Goal: Task Accomplishment & Management: Manage account settings

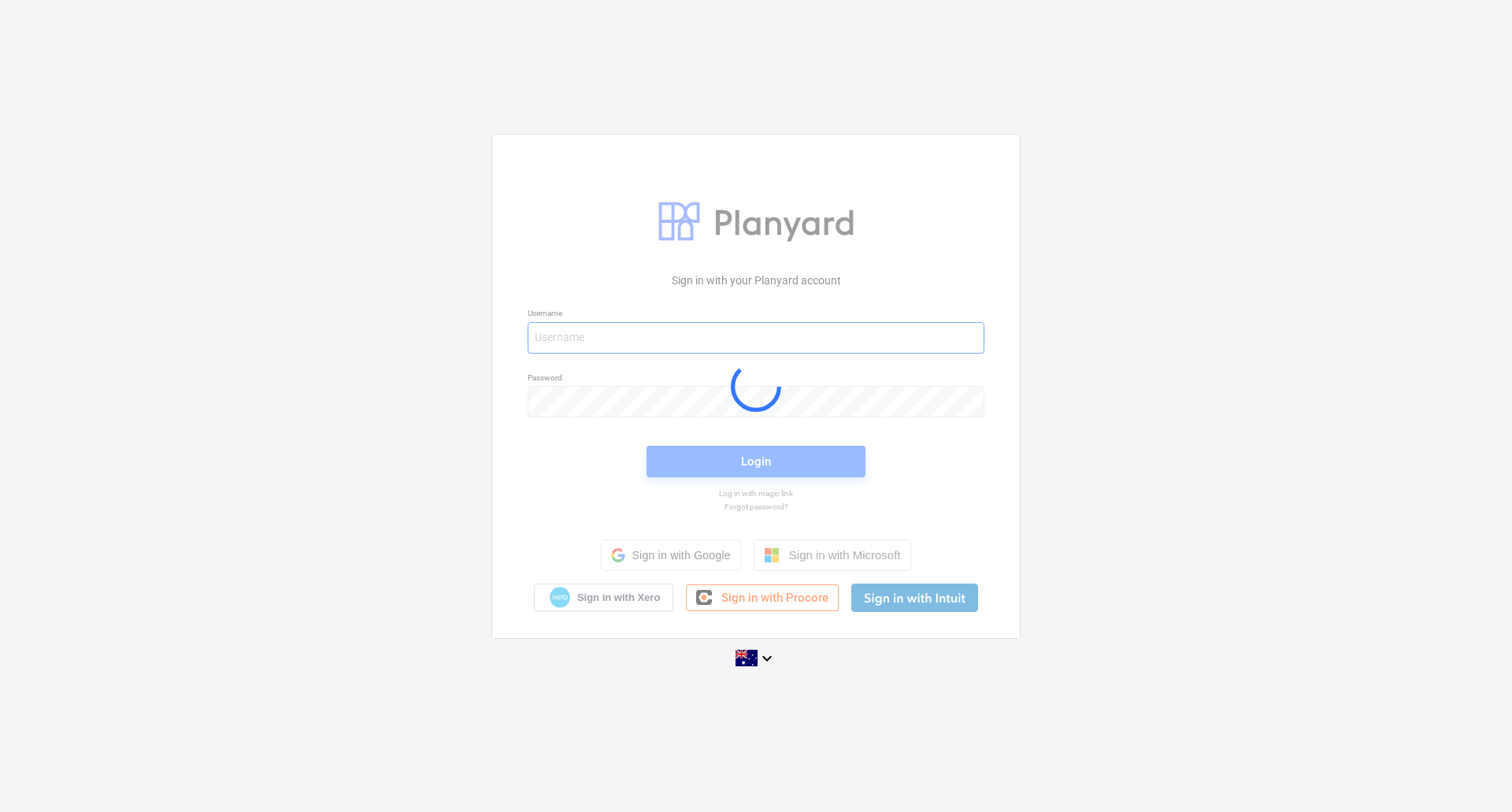
type input "[PERSON_NAME][EMAIL_ADDRESS][DOMAIN_NAME]"
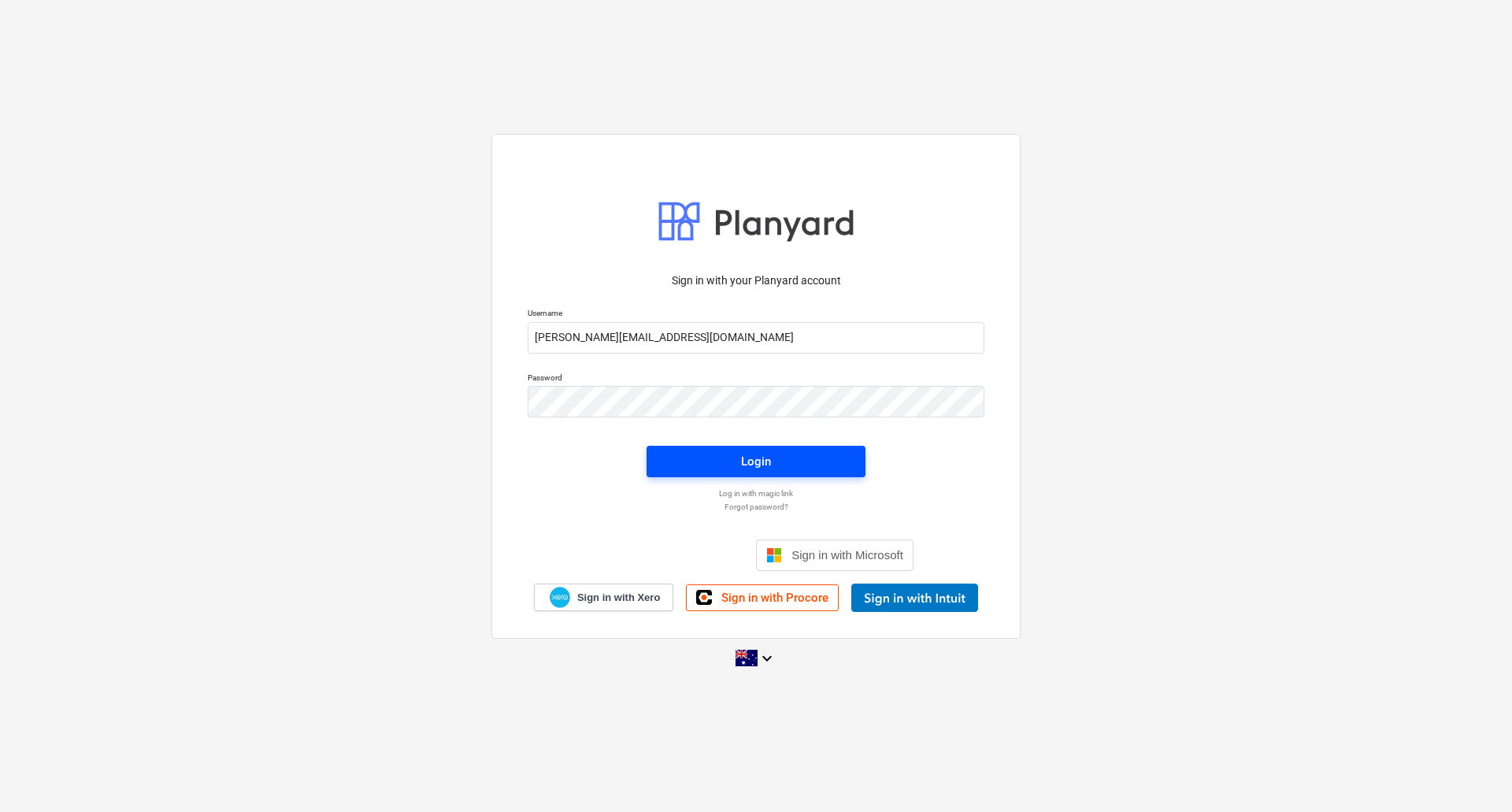
click at [812, 470] on span "Login" at bounding box center [756, 462] width 181 height 20
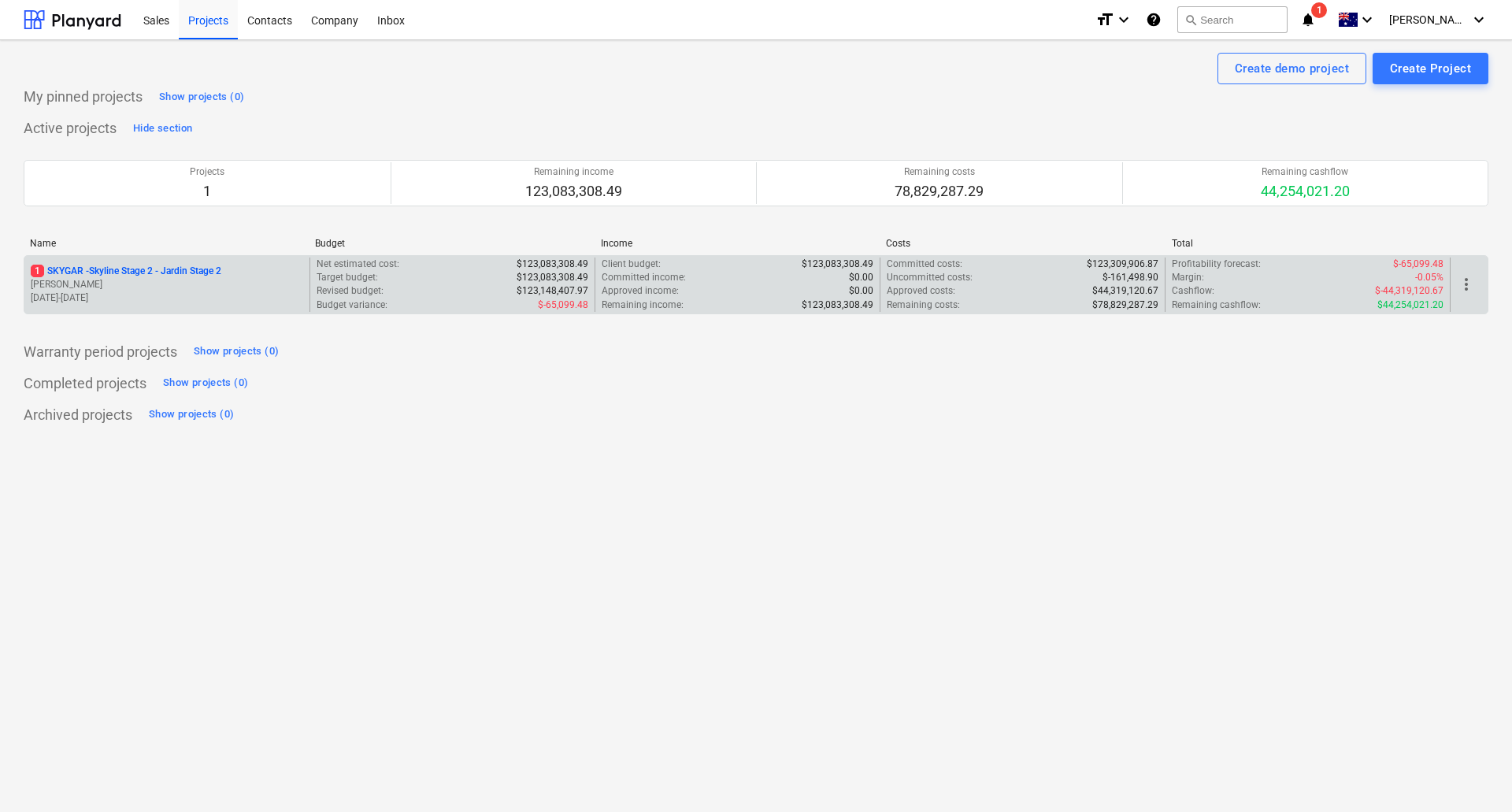
click at [169, 270] on p "1 SKYGAR - Skyline Stage 2 - Jardin Stage 2" at bounding box center [126, 272] width 191 height 14
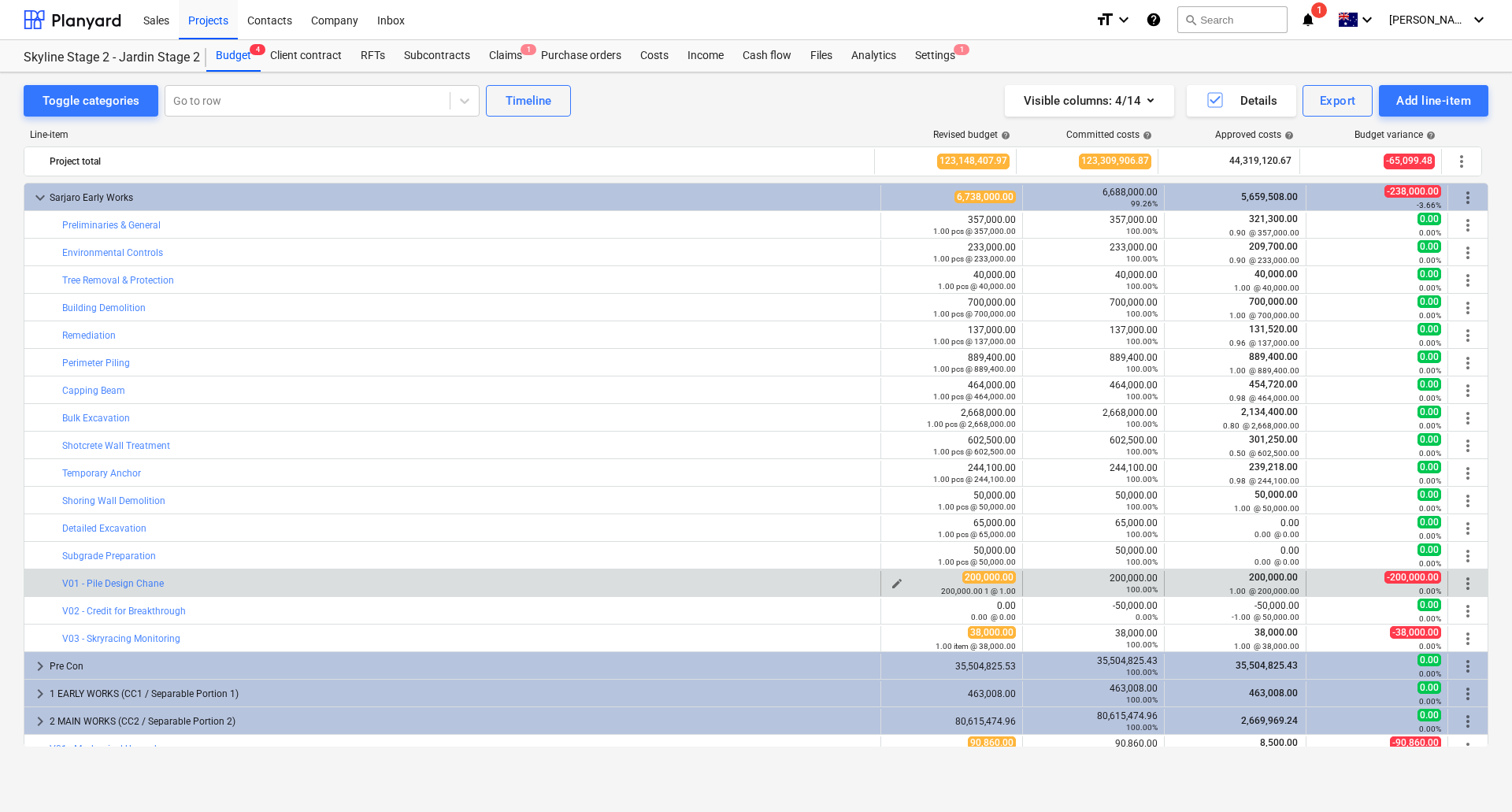
click at [994, 583] on div "200,000.00 200,000.00 1 @ 1.00" at bounding box center [952, 583] width 128 height 25
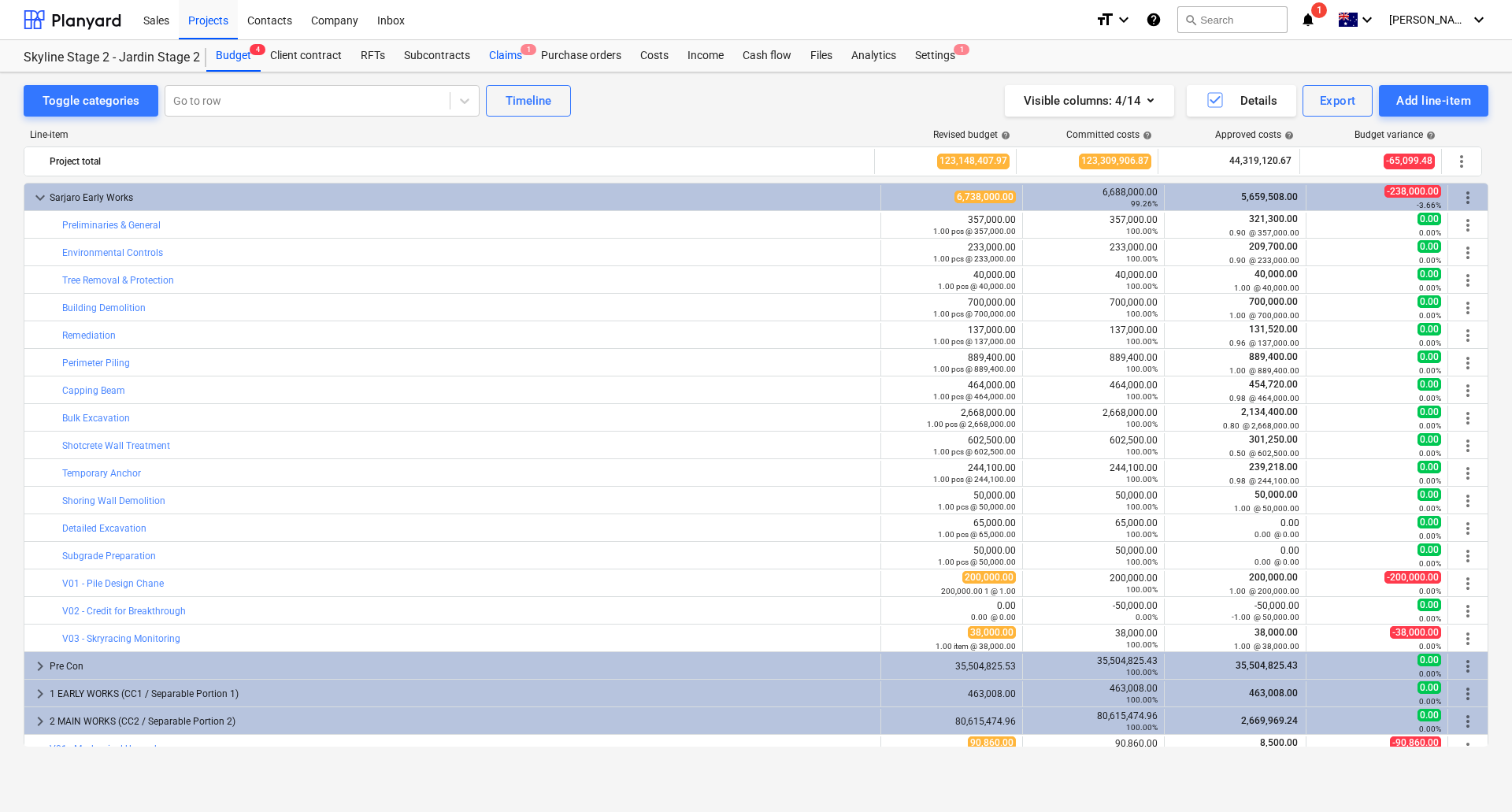
click at [501, 52] on div "Claims 1" at bounding box center [505, 55] width 52 height 31
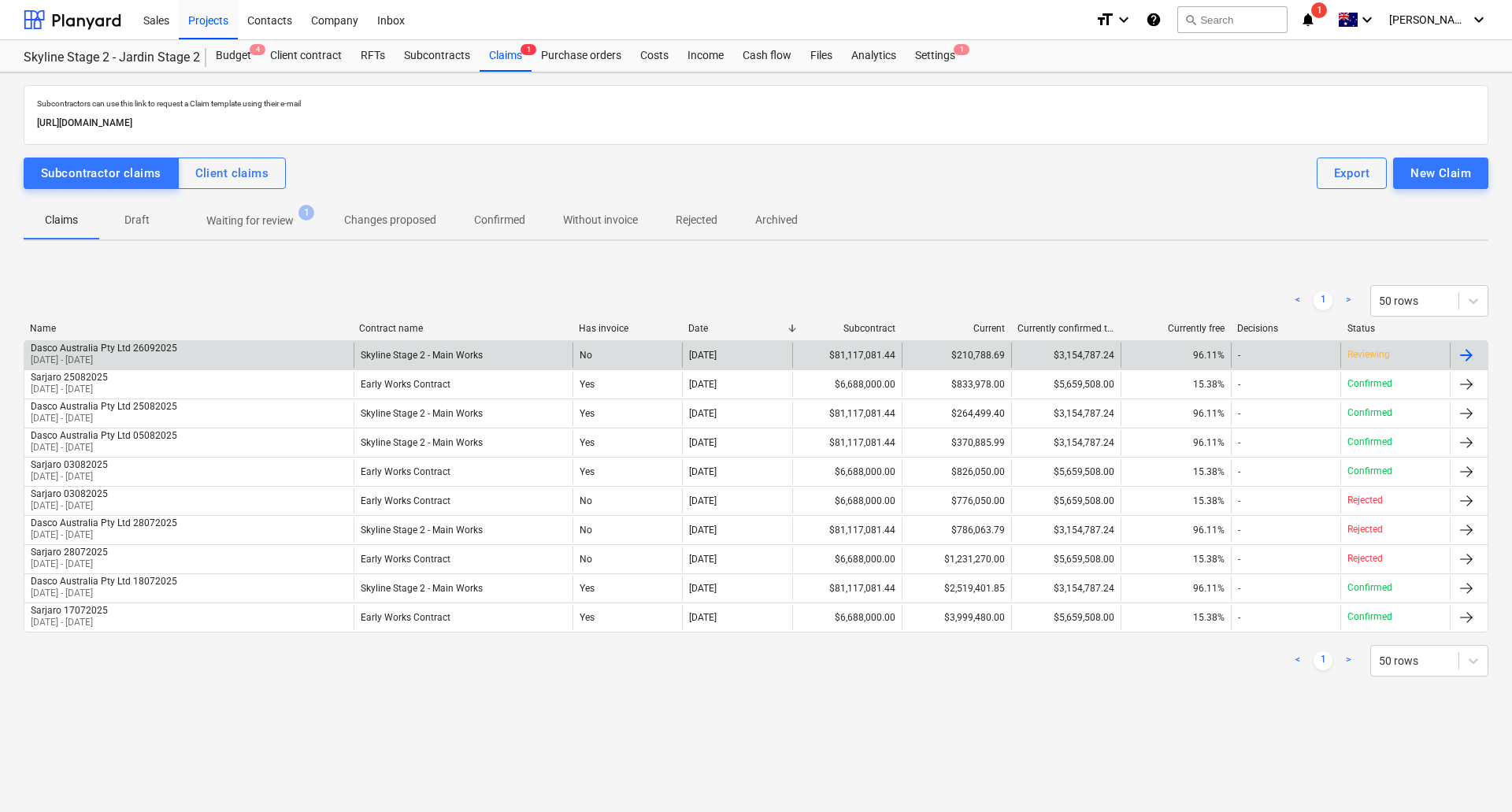
click at [1464, 357] on div at bounding box center [1466, 355] width 19 height 19
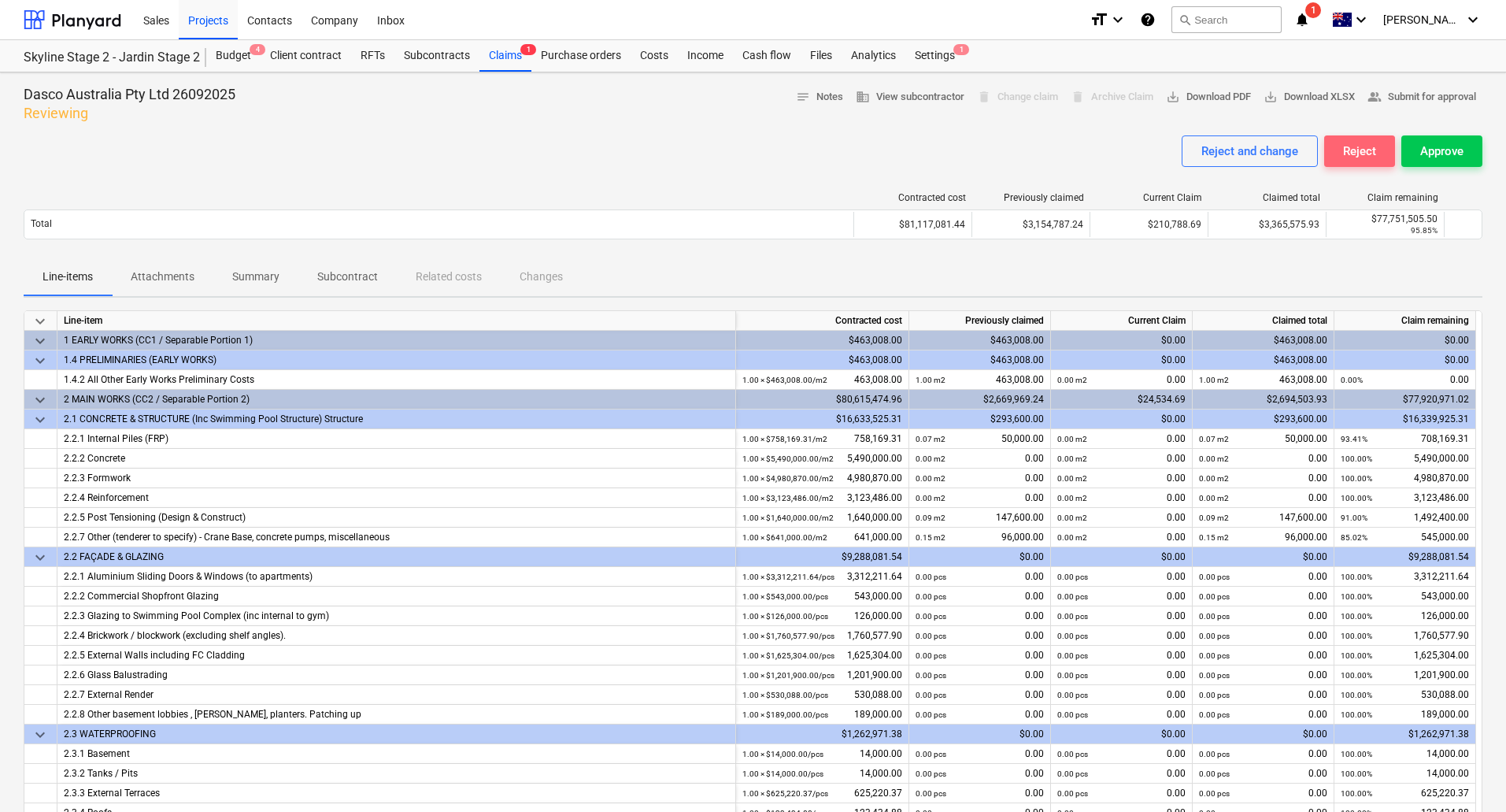
click at [1373, 151] on div "Reject" at bounding box center [1359, 151] width 33 height 20
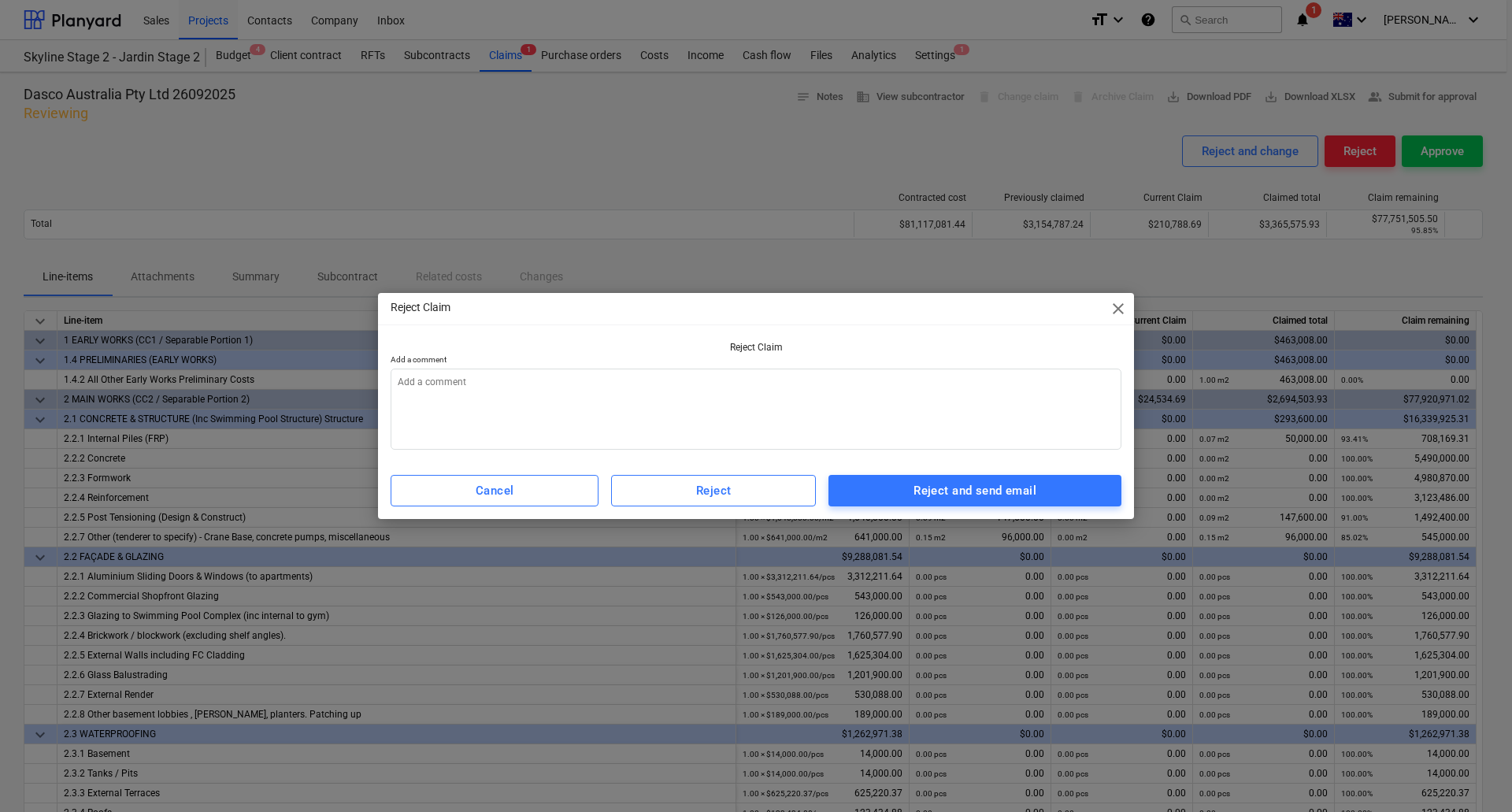
type textarea "x"
click at [946, 398] on textarea at bounding box center [756, 409] width 731 height 81
type textarea "H"
type textarea "x"
type textarea "Hi"
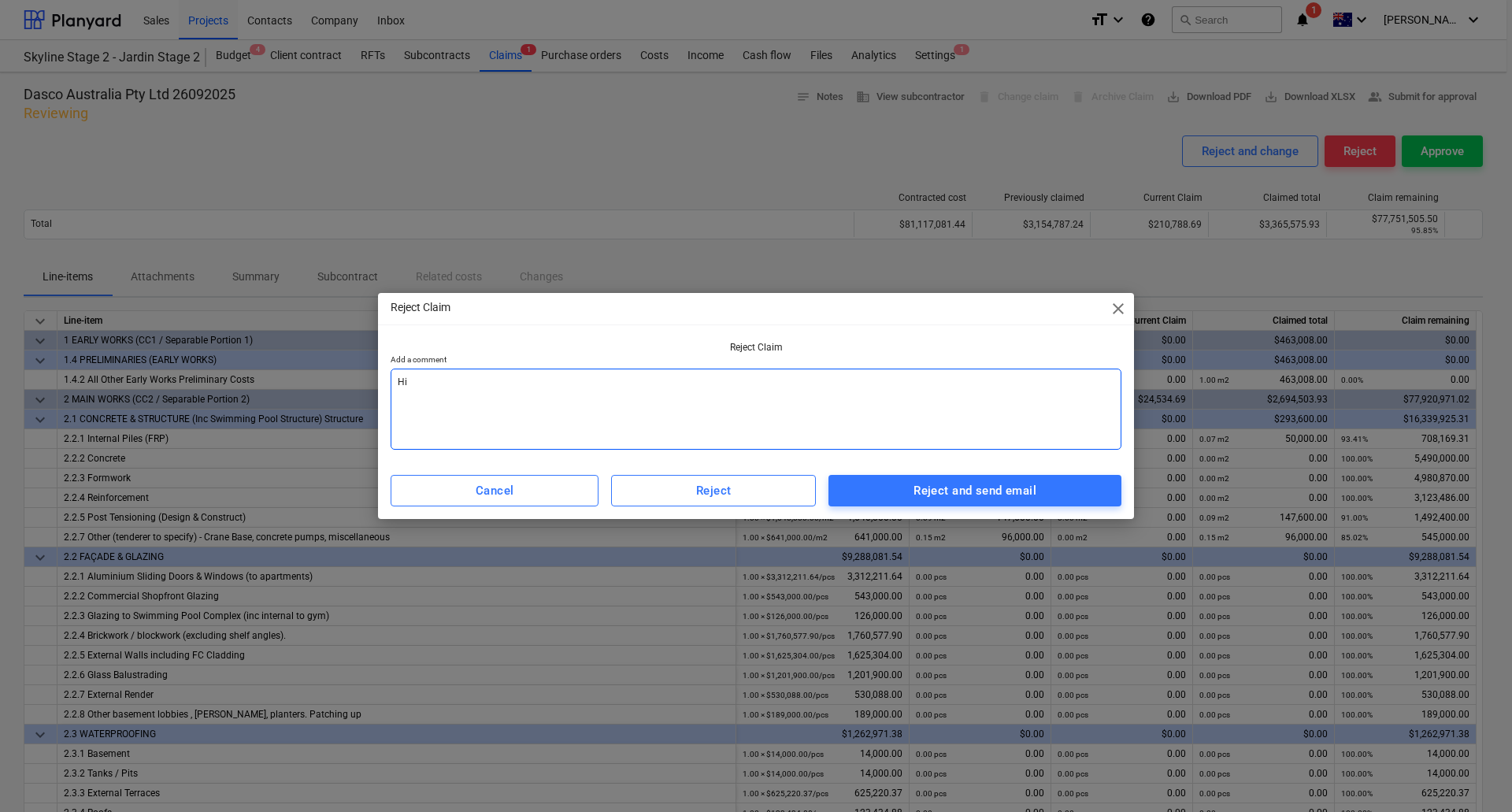
type textarea "x"
type textarea "Hi"
type textarea "x"
type textarea "Hi m"
type textarea "x"
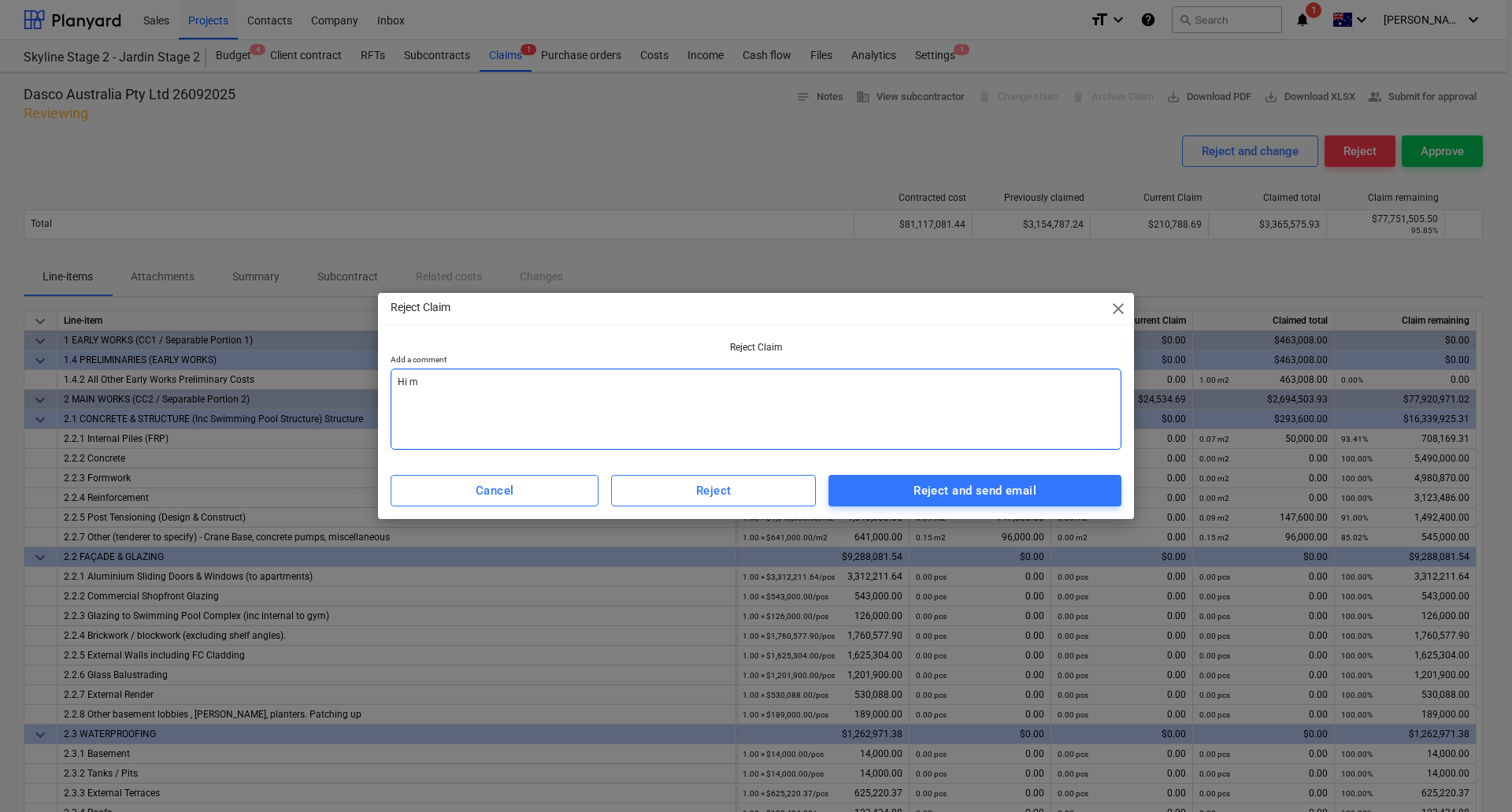
type textarea "Hi ma"
type textarea "x"
type textarea "Hi mat"
type textarea "x"
type textarea "Hi mate"
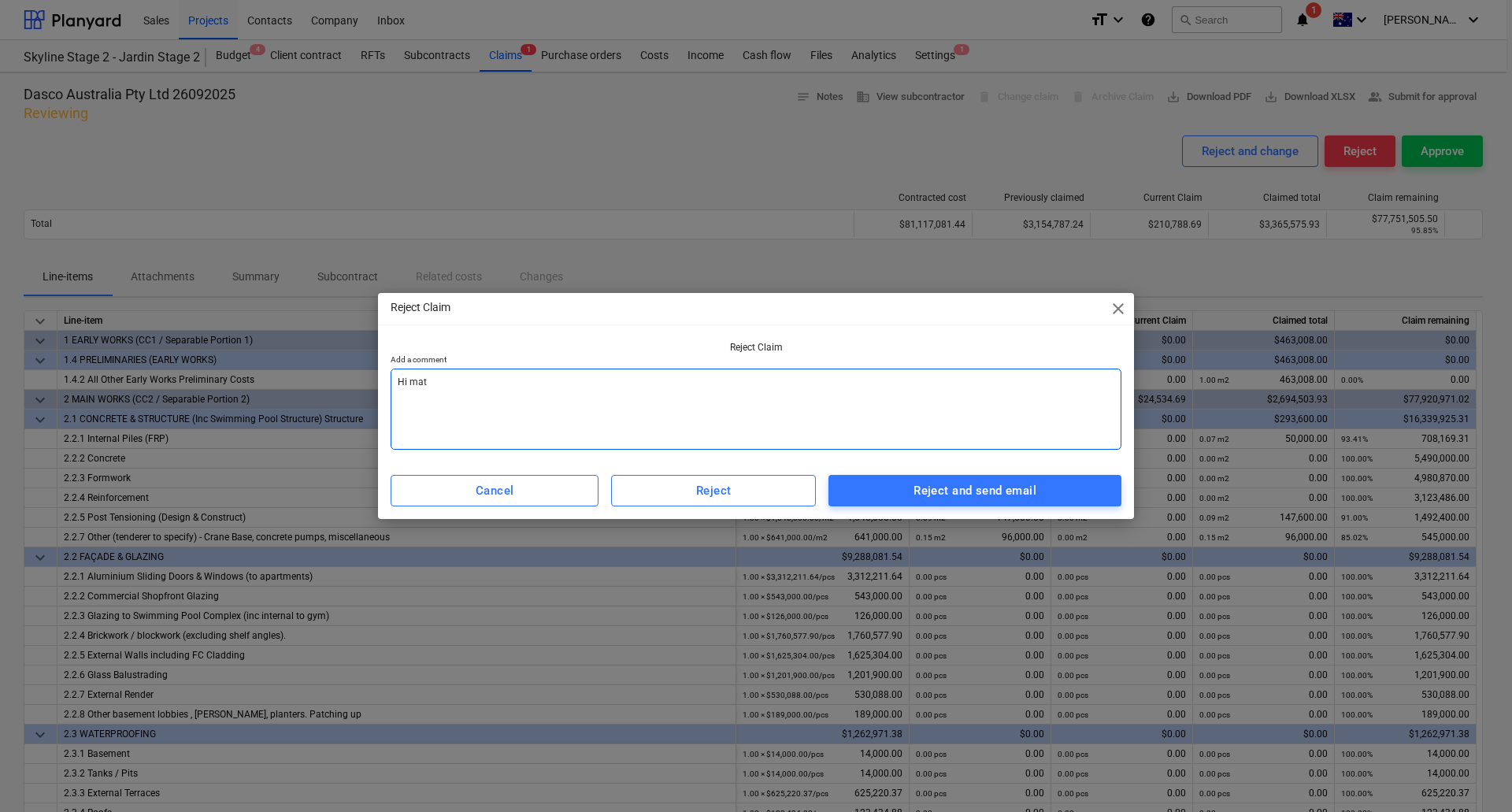
type textarea "x"
type textarea "Hi mate,"
type textarea "x"
type textarea "Hi mate,"
type textarea "x"
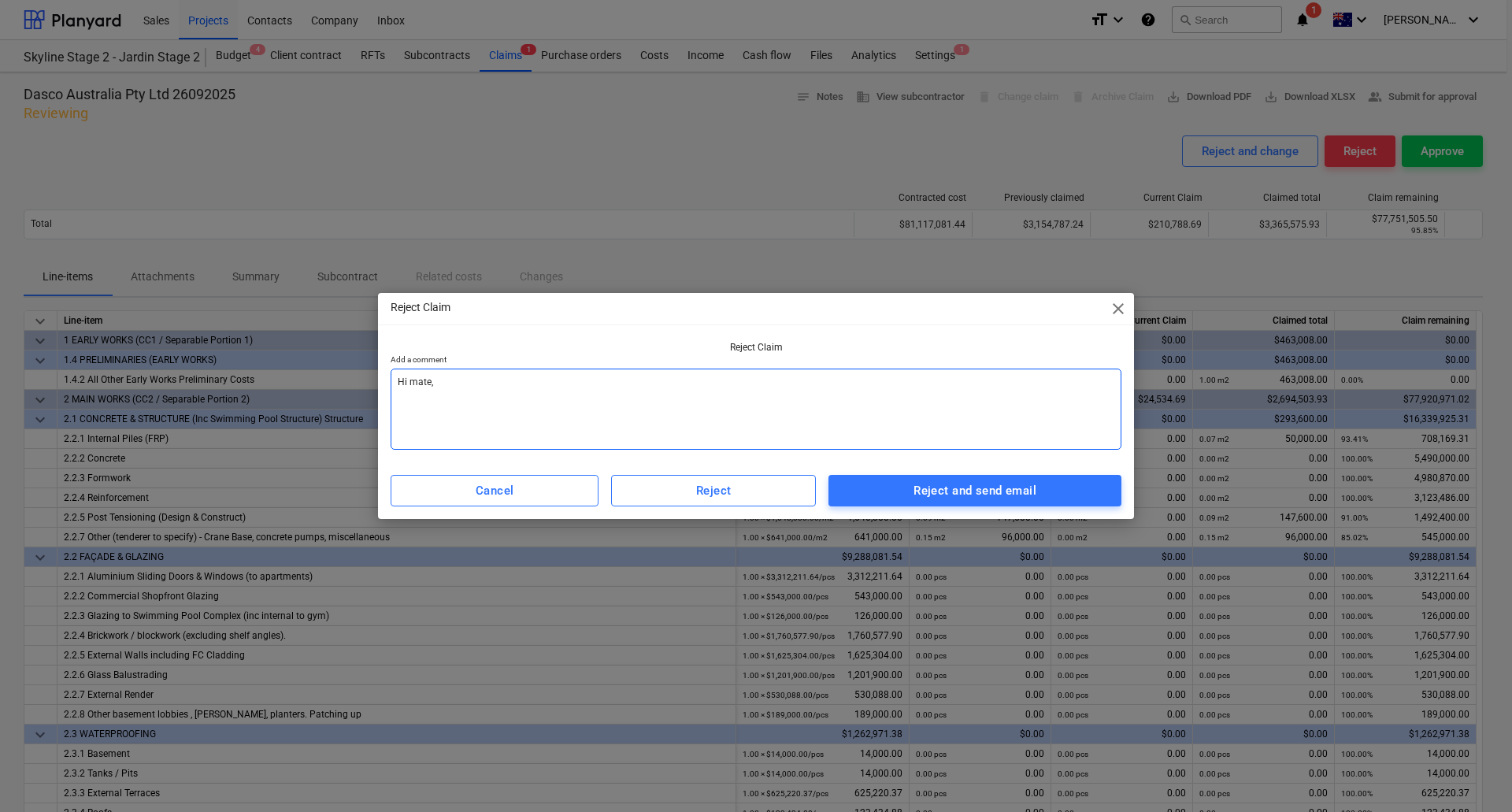
type textarea "Hi mate, p"
type textarea "x"
type textarea "Hi mate, pl"
type textarea "x"
type textarea "Hi mate, ple"
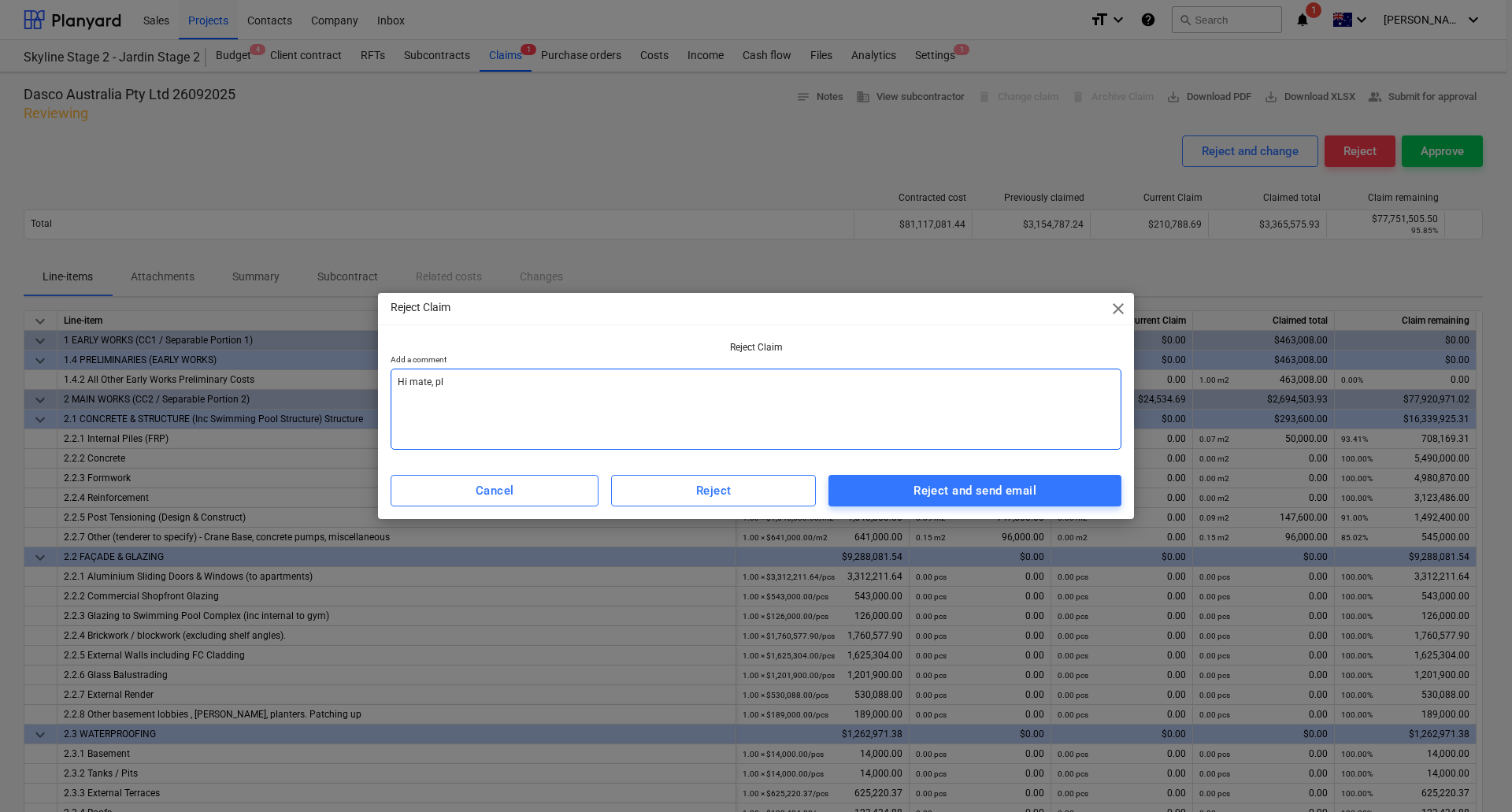
type textarea "x"
type textarea "Hi mate, plea"
type textarea "x"
type textarea "Hi mate, pleas"
type textarea "x"
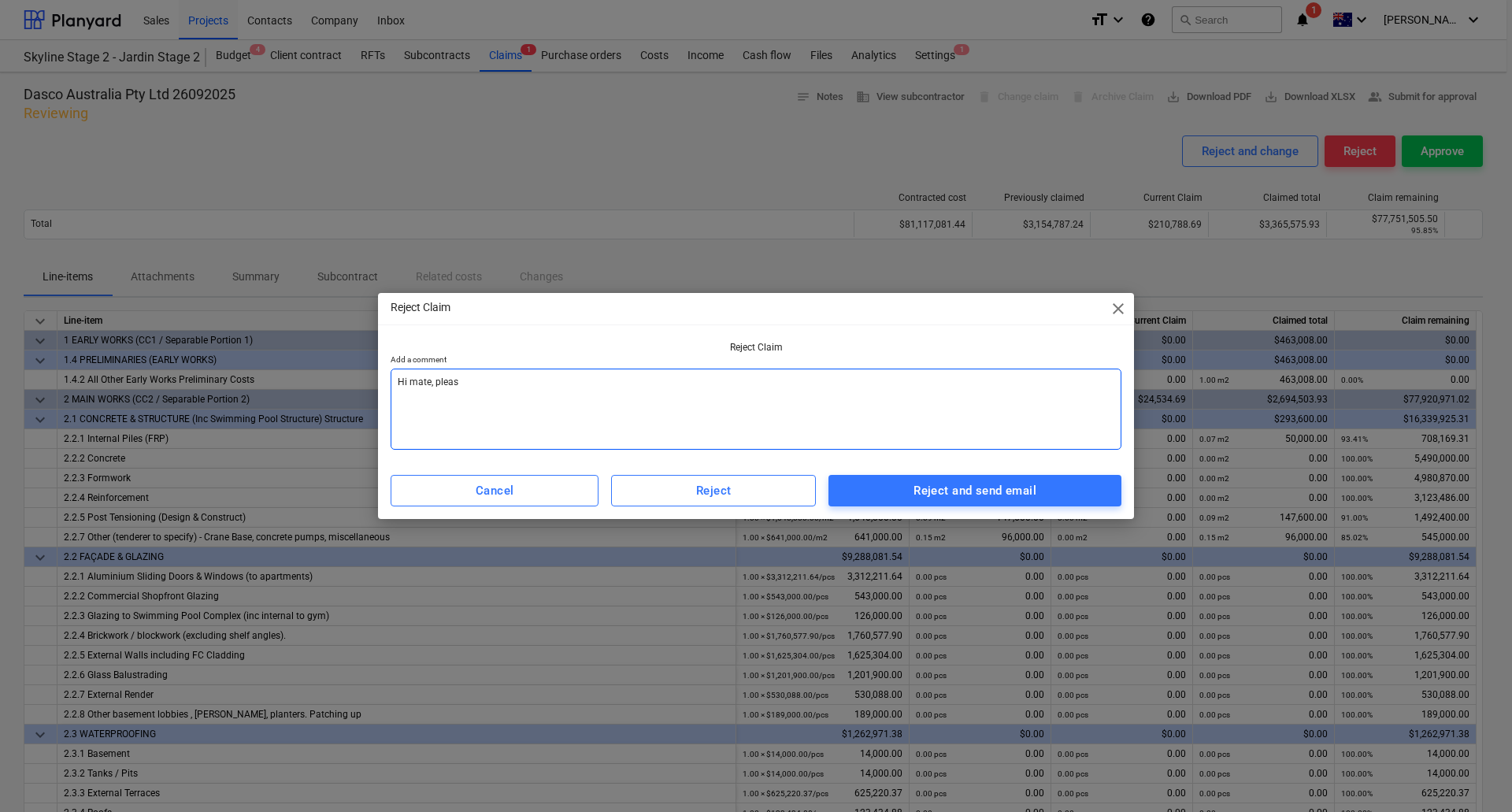
type textarea "Hi mate, please"
type textarea "x"
type textarea "Hi mate, please"
type textarea "x"
type textarea "Hi mate, please r"
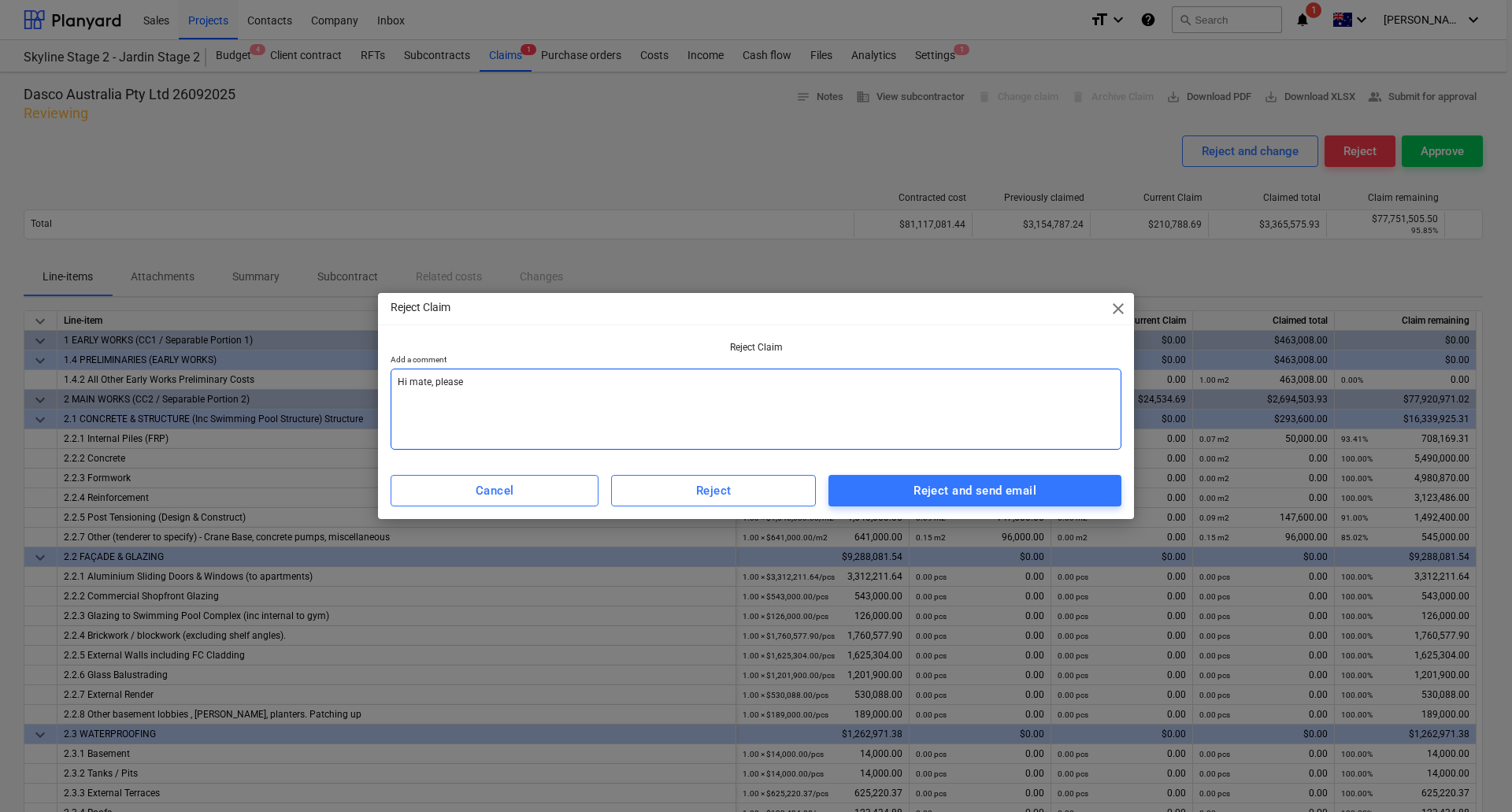
type textarea "x"
type textarea "Hi mate, please re"
type textarea "x"
type textarea "Hi mate, please res"
type textarea "x"
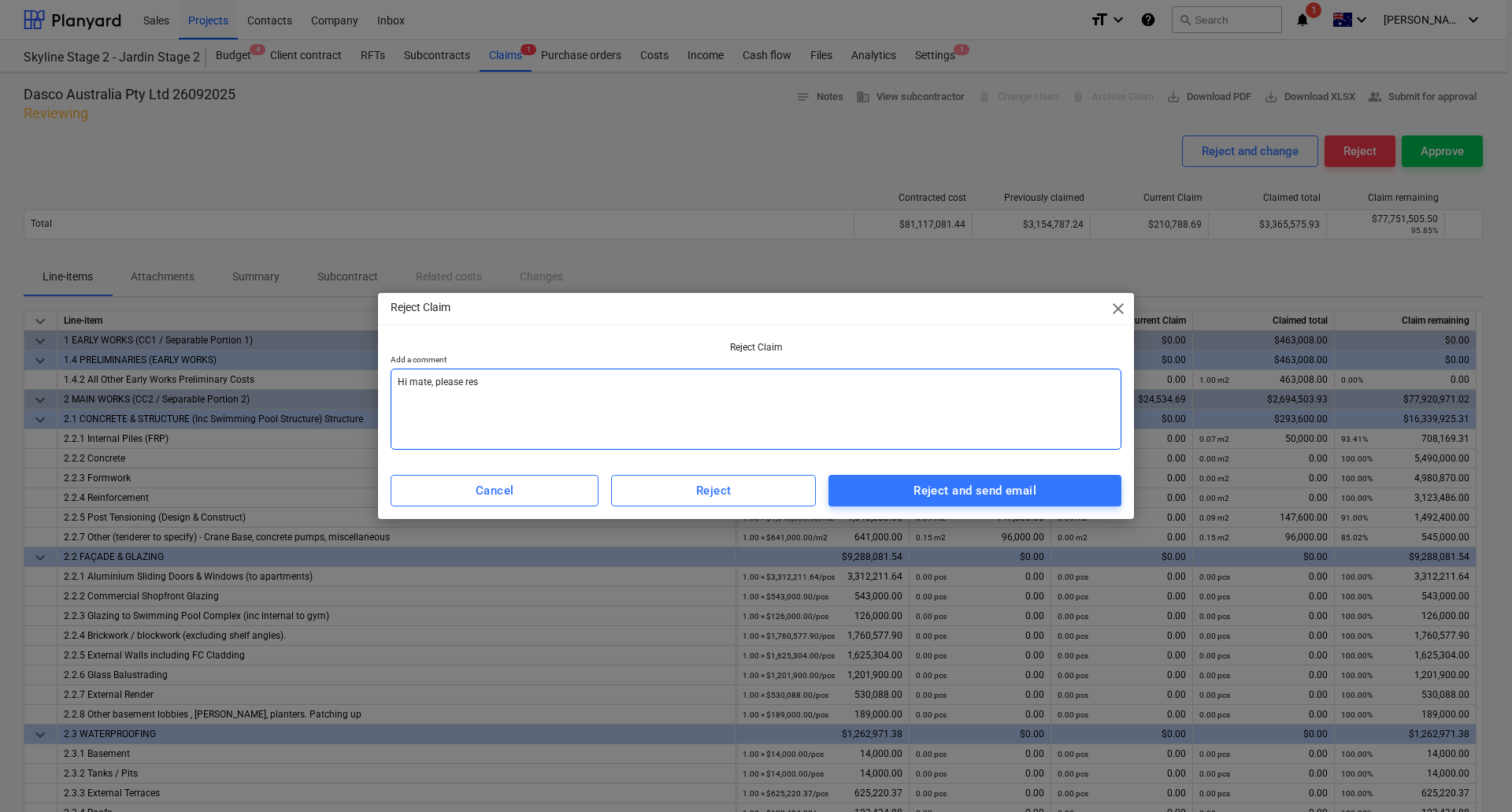
type textarea "Hi mate, please rese"
type textarea "x"
type textarea "Hi mate, please res"
type textarea "x"
type textarea "Hi mate, please resu"
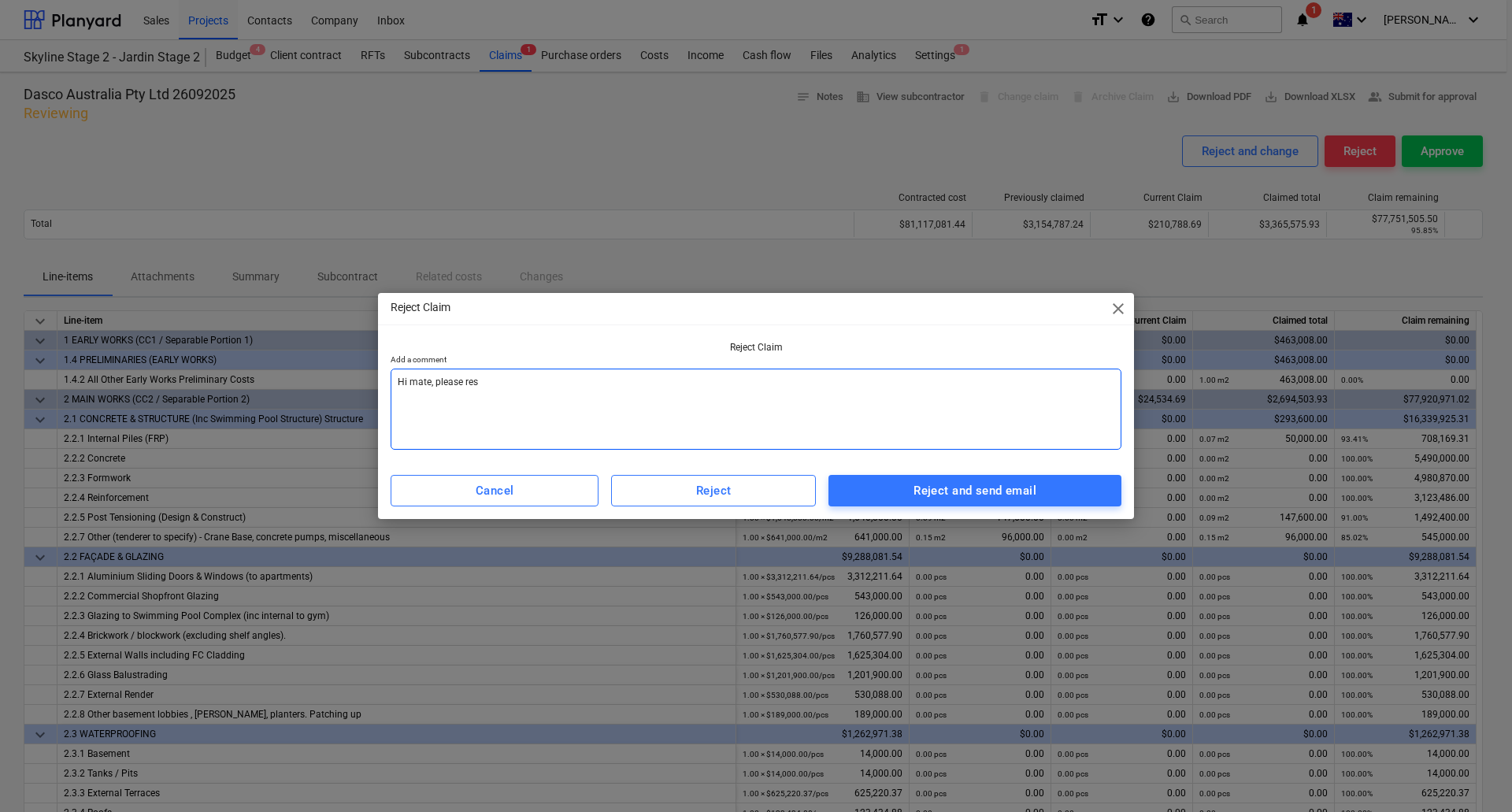
type textarea "x"
type textarea "Hi mate, please resub"
type textarea "x"
type textarea "Hi mate, please resubm"
type textarea "x"
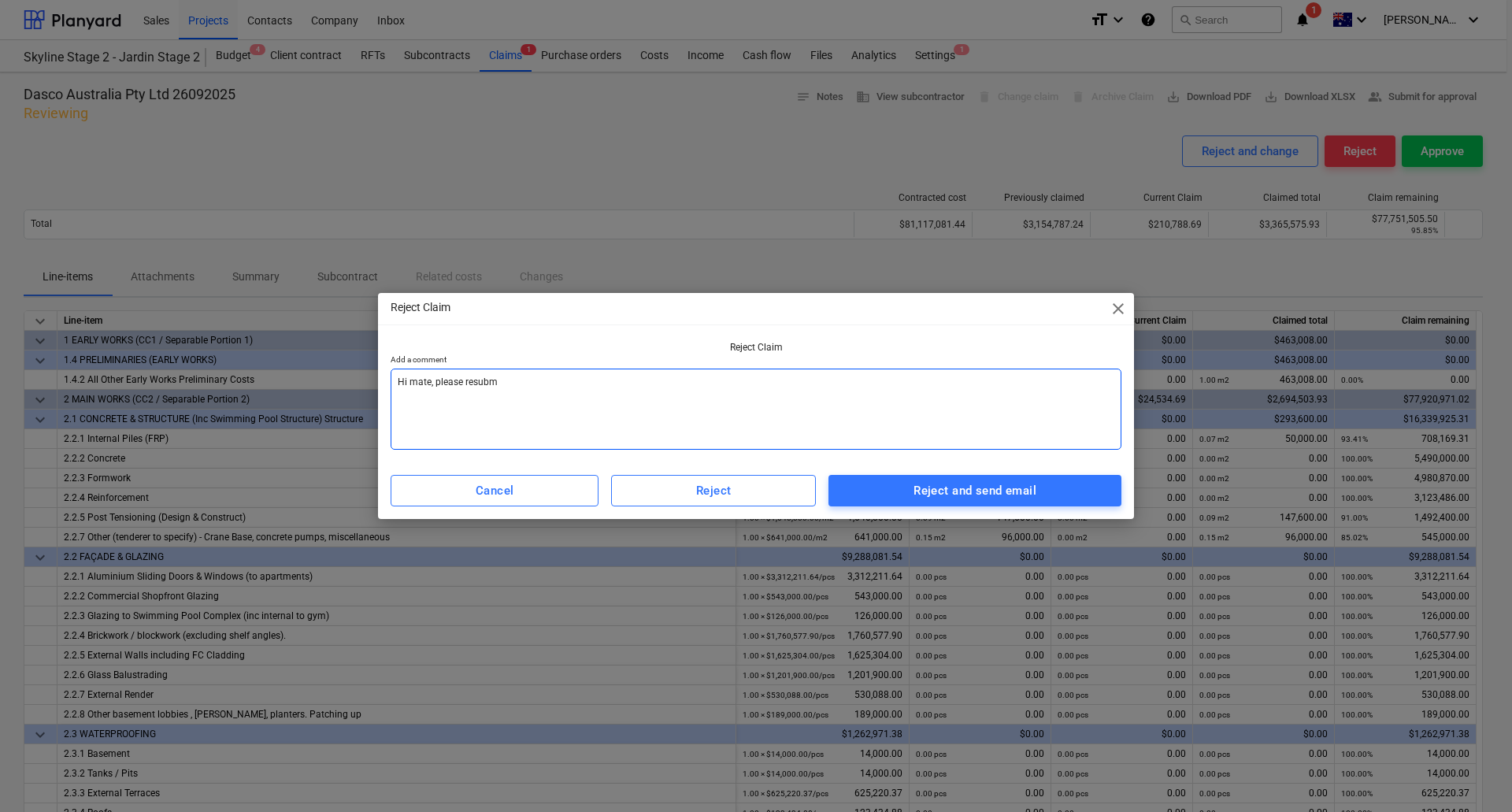
type textarea "Hi mate, please resubmi"
type textarea "x"
type textarea "Hi mate, please resubmit"
type textarea "x"
type textarea "Hi mate, please resubmit"
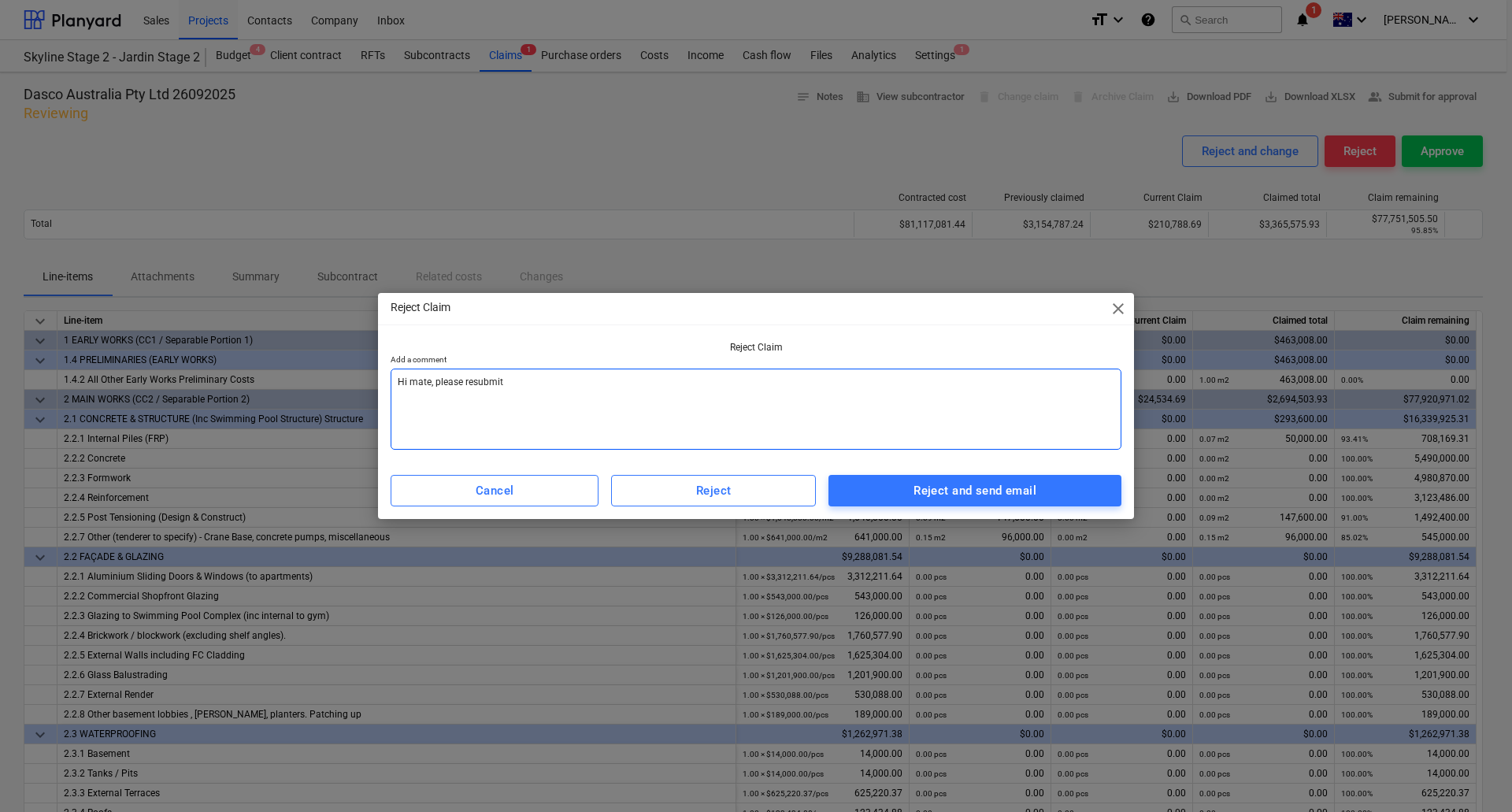
type textarea "x"
type textarea "Hi mate, please resubmit s"
type textarea "x"
type textarea "Hi mate, please resubmit s"
type textarea "x"
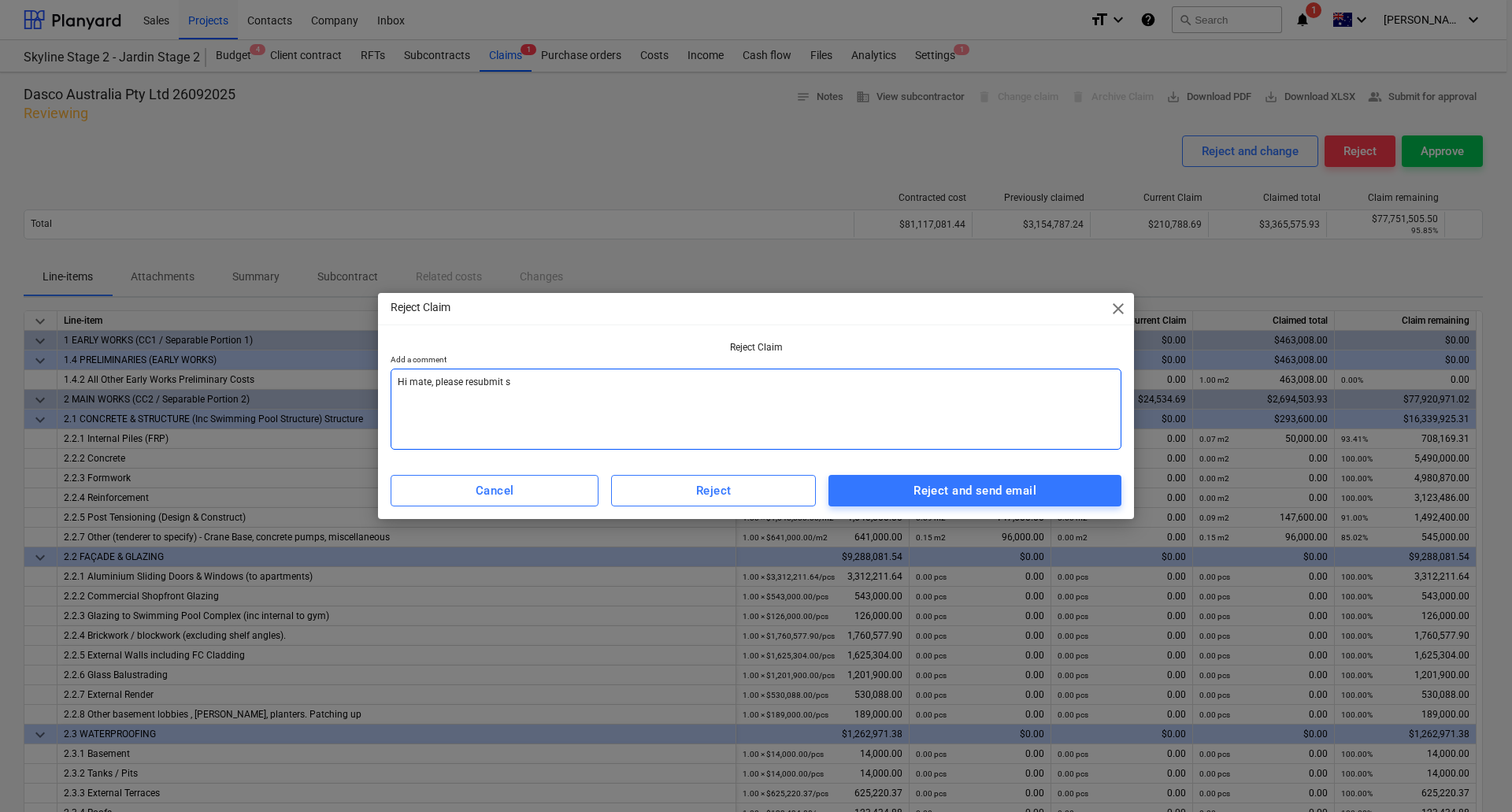
type textarea "Hi mate, please resubmit s d"
type textarea "x"
type textarea "Hi mate, please resubmit s"
type textarea "x"
type textarea "Hi mate, please resubmit s"
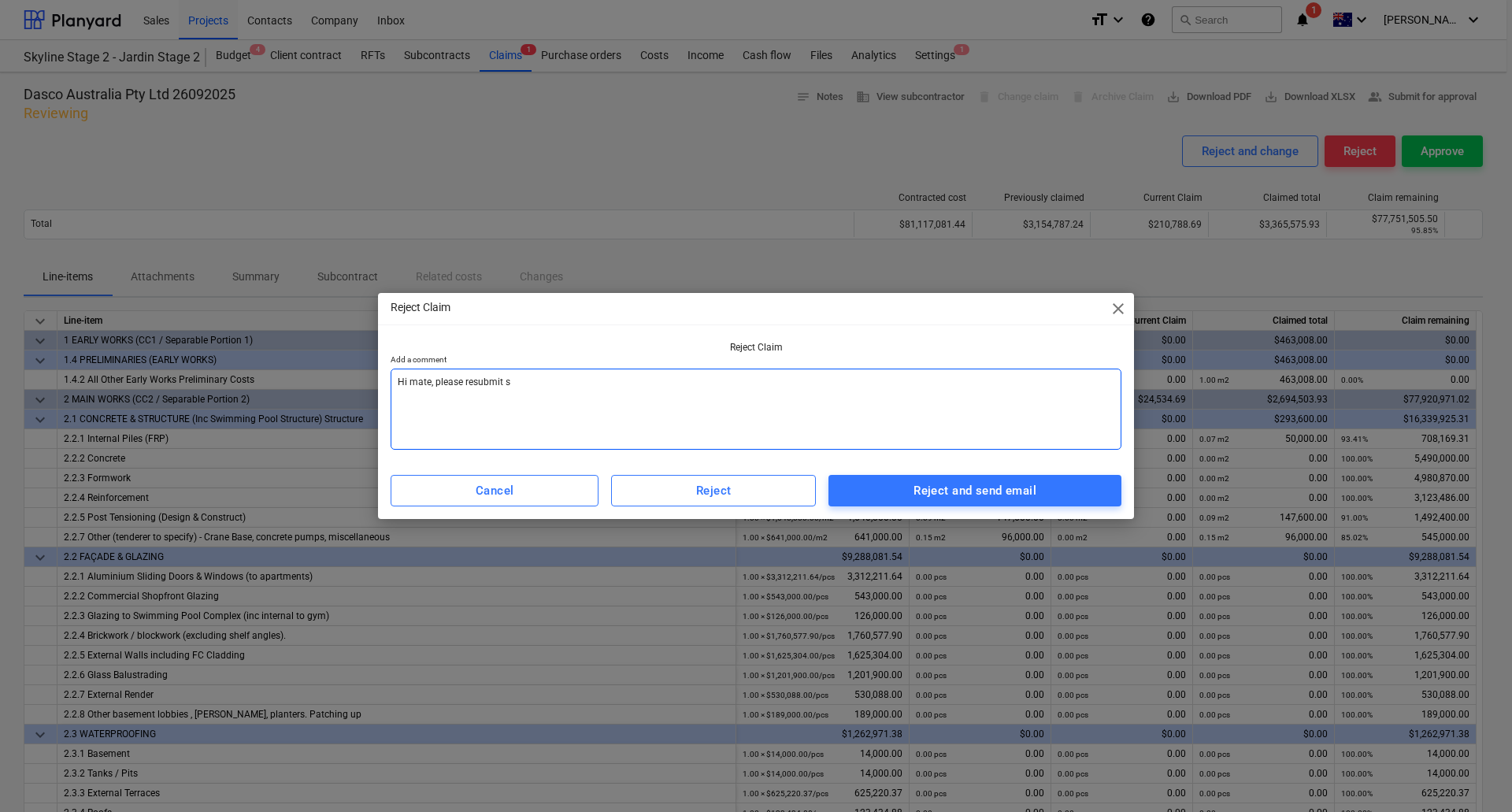
type textarea "x"
type textarea "Hi mate, please resubmit"
type textarea "x"
type textarea "Hi mate, please resubmit a"
type textarea "x"
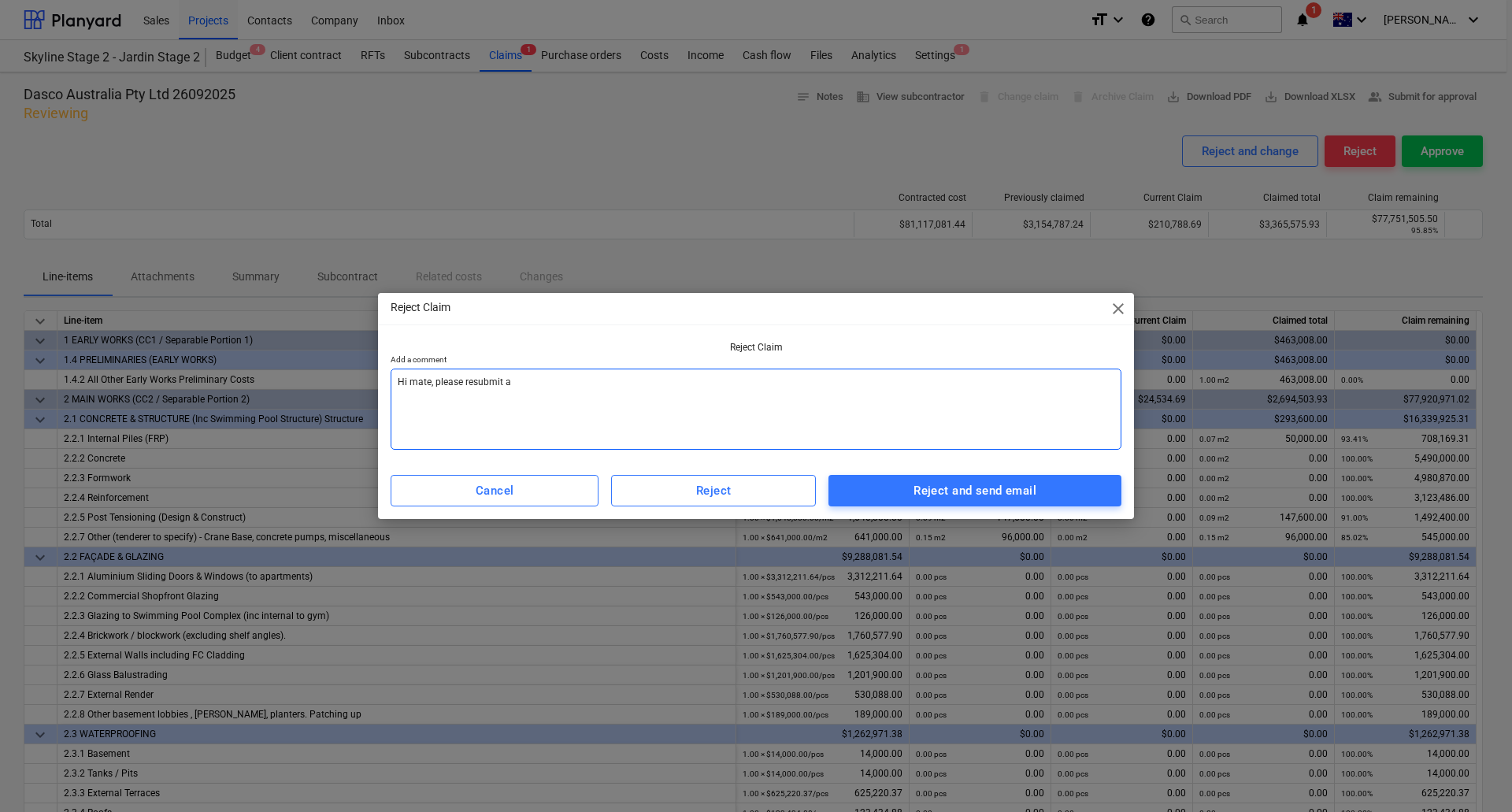
type textarea "Hi mate, please resubmit as"
type textarea "x"
type textarea "Hi mate, please resubmit as"
type textarea "x"
type textarea "Hi mate, please resubmit as d"
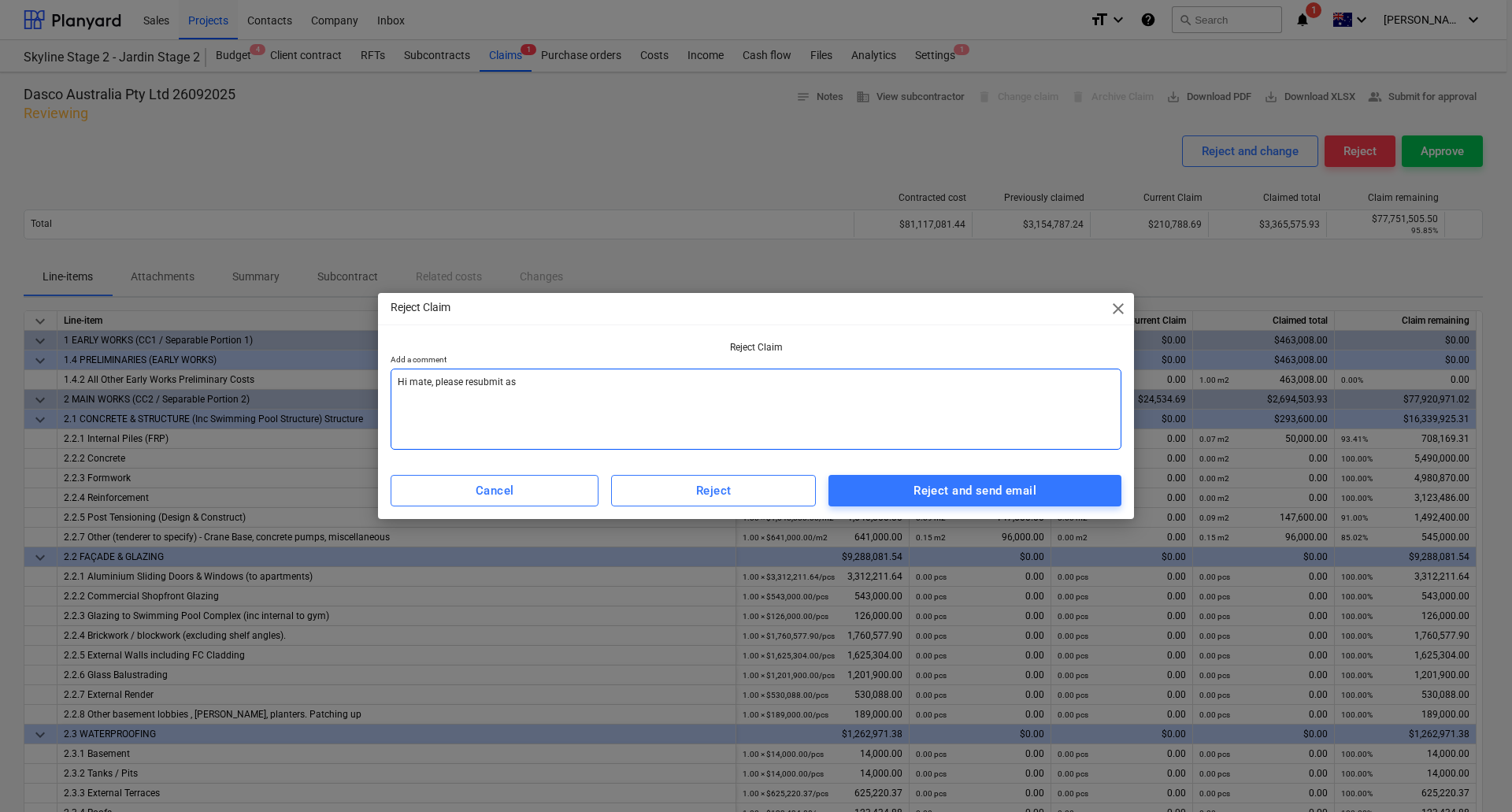
type textarea "x"
type textarea "Hi mate, please resubmit as di"
type textarea "x"
type textarea "Hi mate, please resubmit as dis"
type textarea "x"
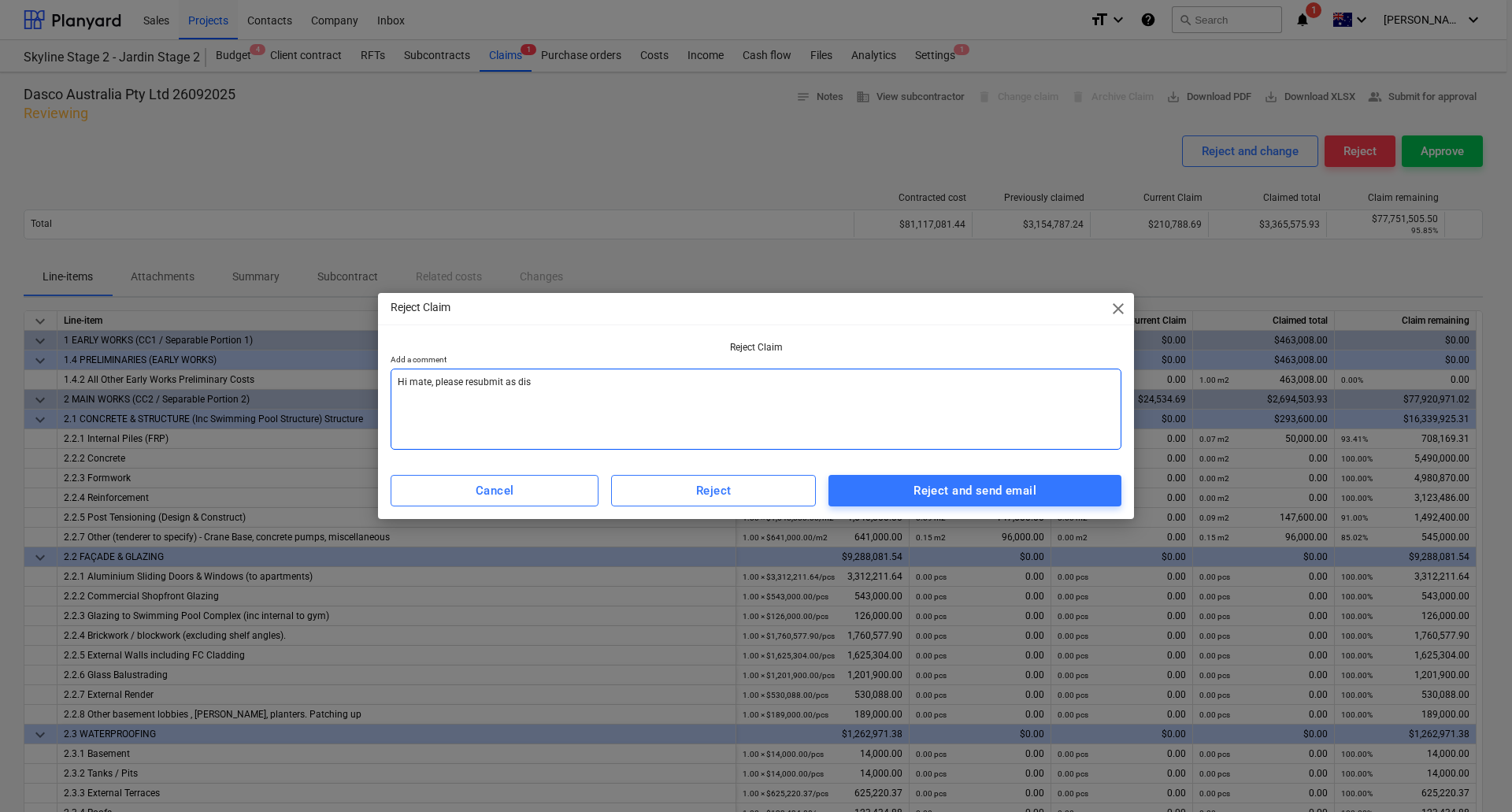
type textarea "Hi mate, please resubmit as disc"
type textarea "x"
type textarea "Hi mate, please resubmit as discu"
type textarea "x"
type textarea "Hi mate, please resubmit as discus"
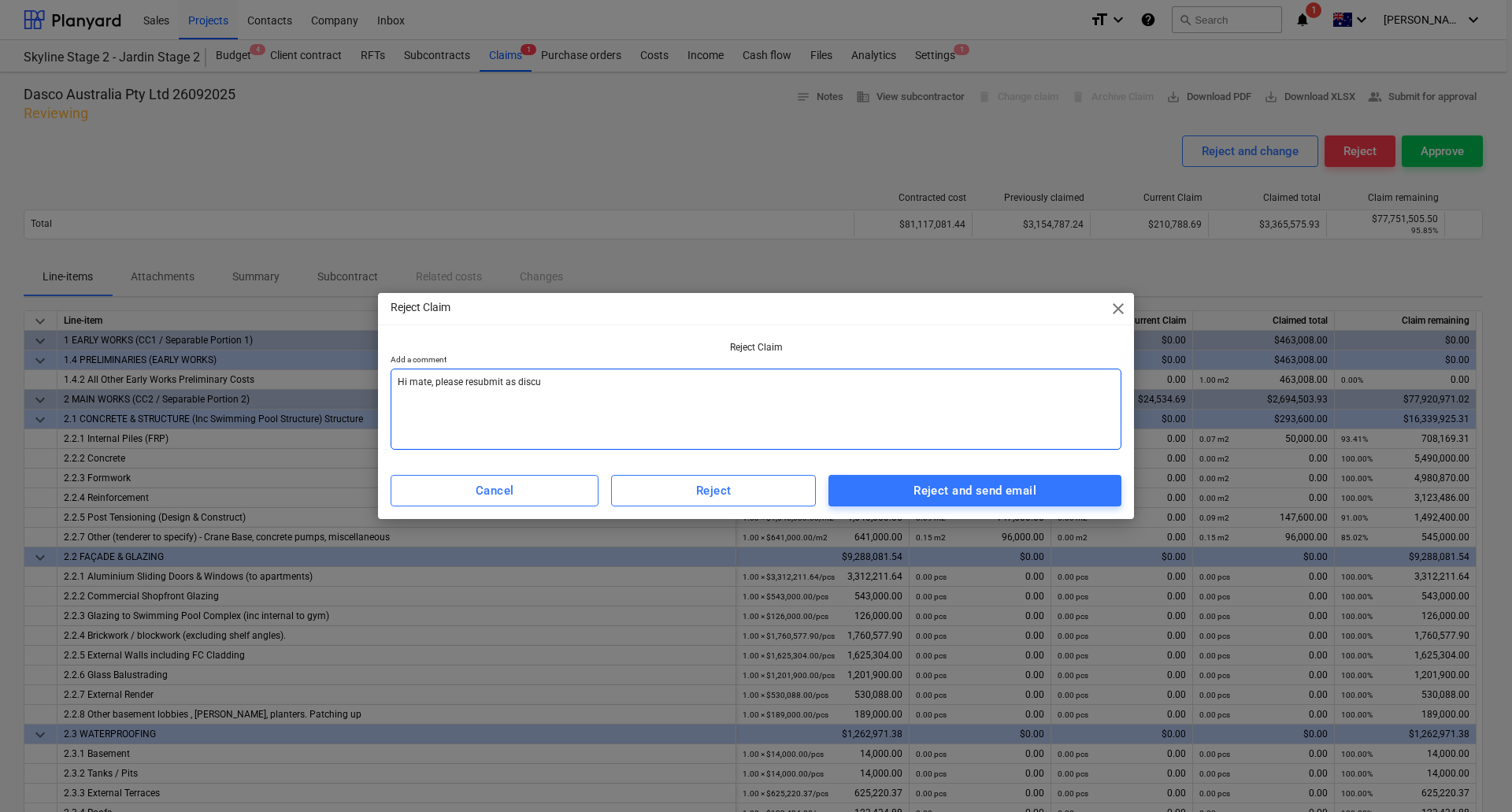
type textarea "x"
type textarea "Hi mate, please resubmit as discuss"
type textarea "x"
type textarea "Hi mate, please resubmit as discusse"
type textarea "x"
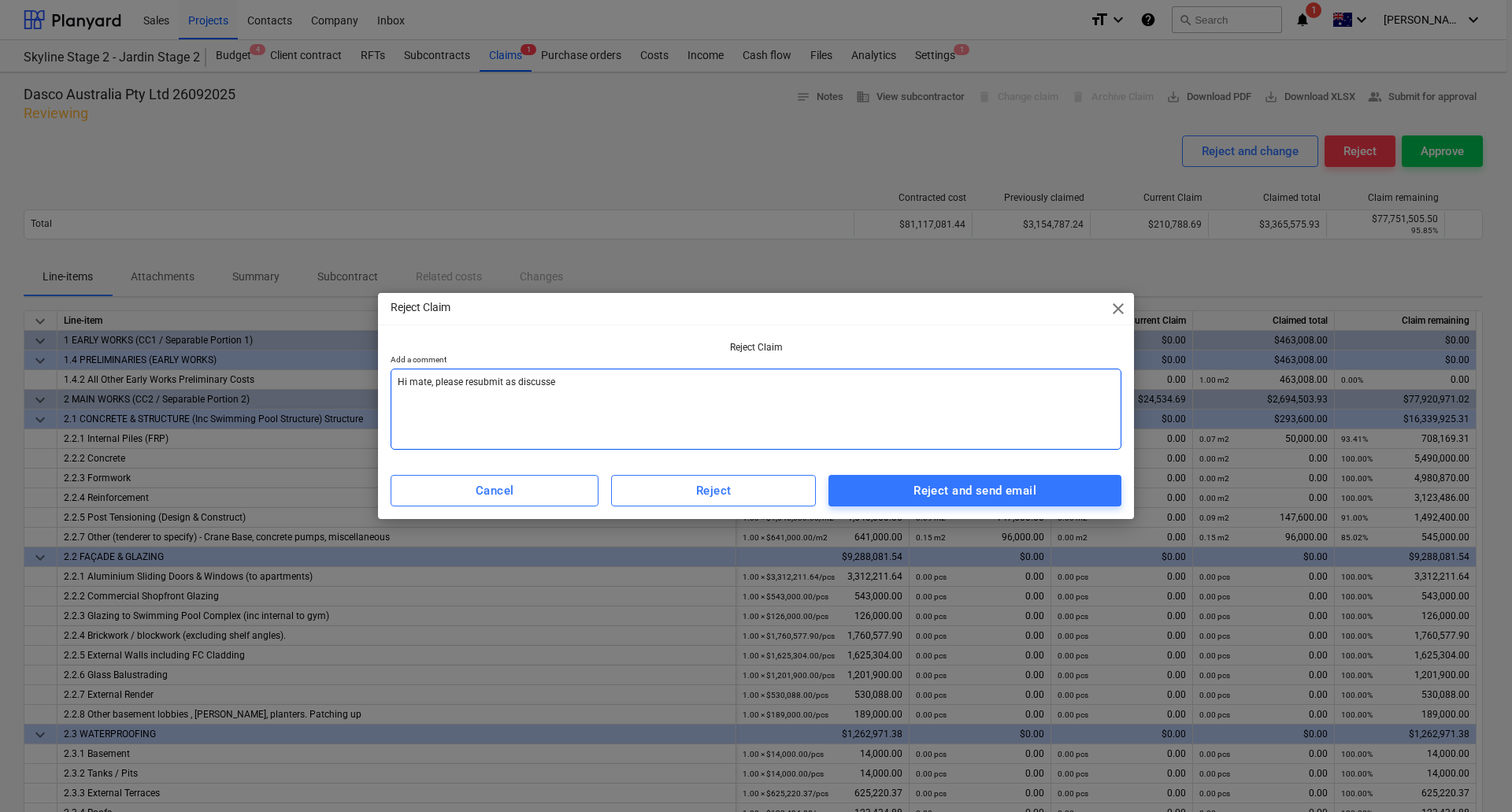
type textarea "Hi mate, please resubmit as discussed"
type textarea "x"
type textarea "Hi mate, please resubmit as discussed"
type textarea "x"
type textarea "Hi mate, please resubmit as discussed y"
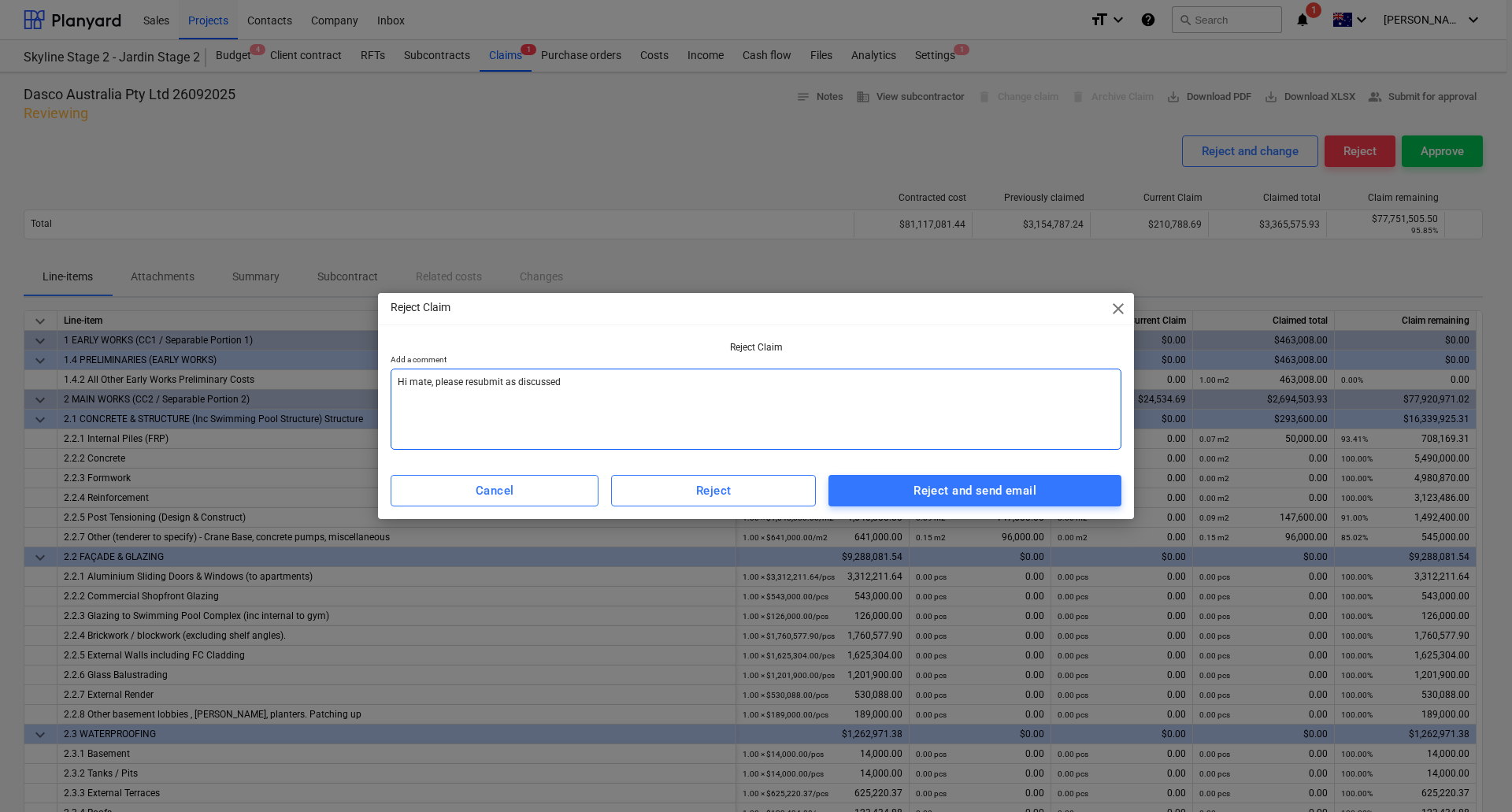
type textarea "x"
type textarea "Hi mate, please resubmit as discussed ye"
type textarea "x"
type textarea "Hi mate, please resubmit as discussed yes"
type textarea "x"
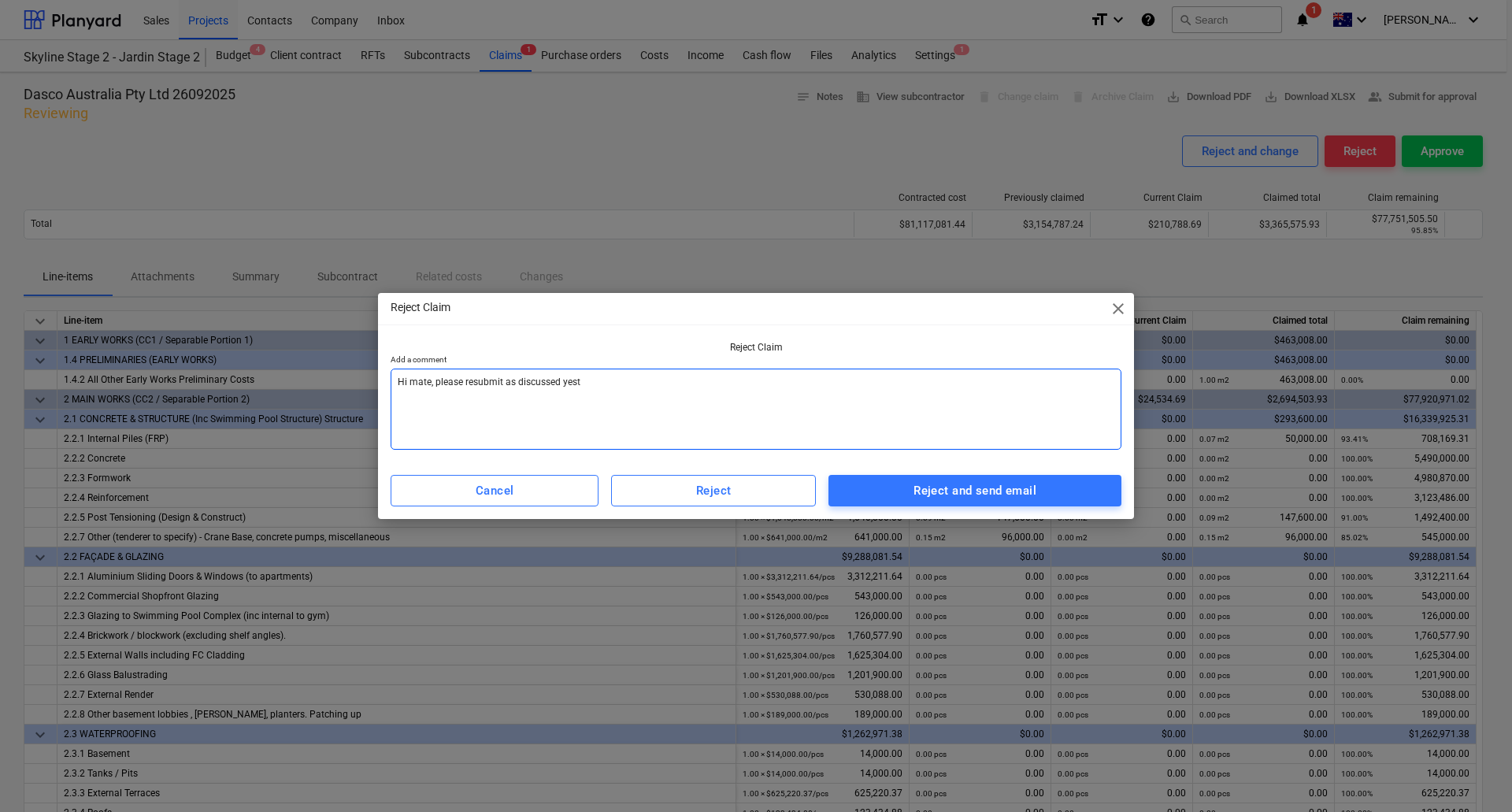
type textarea "Hi mate, please resubmit as discussed yeste"
type textarea "x"
type textarea "Hi mate, please resubmit as discussed yester"
type textarea "x"
type textarea "Hi mate, please resubmit as discussed yesterd"
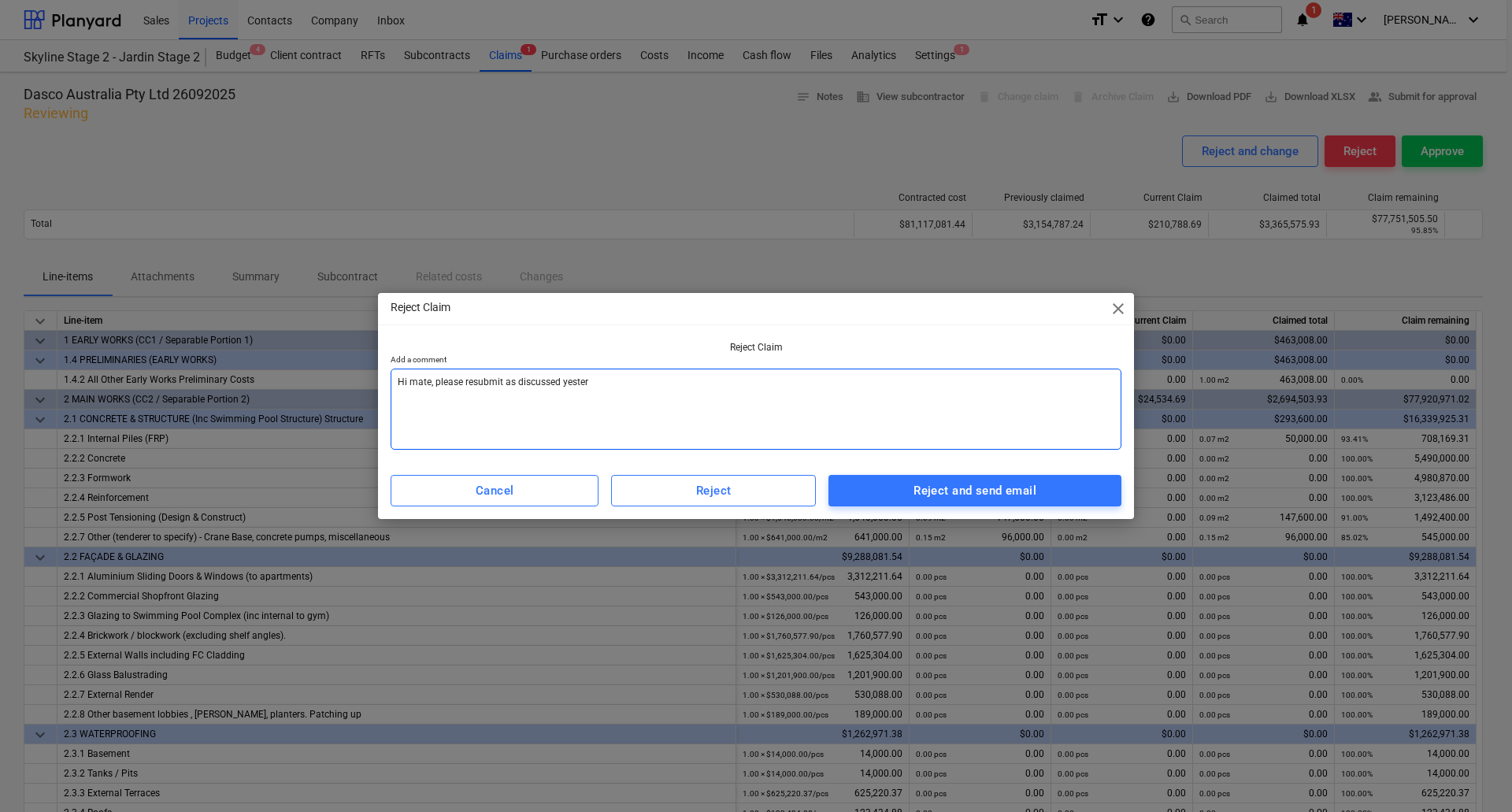
type textarea "x"
type textarea "Hi mate, please resubmit as discussed yesterda"
type textarea "x"
type textarea "Hi mate, please resubmit as discussed [DATE]"
type textarea "x"
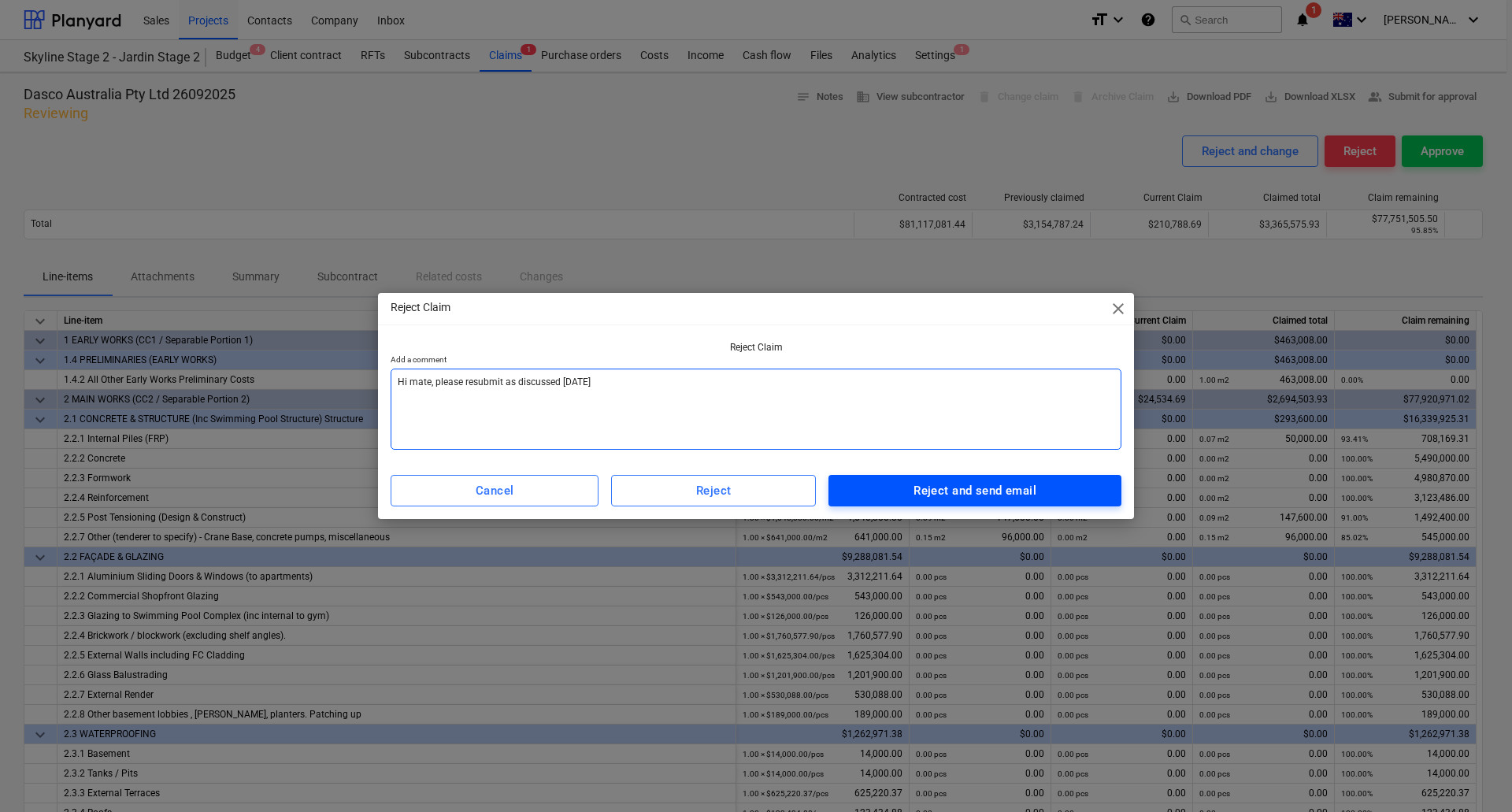
type textarea "Hi mate, please resubmit as discussed [DATE]"
click at [979, 499] on div "Reject and send email" at bounding box center [975, 490] width 123 height 20
type textarea "x"
